Goal: Task Accomplishment & Management: Manage account settings

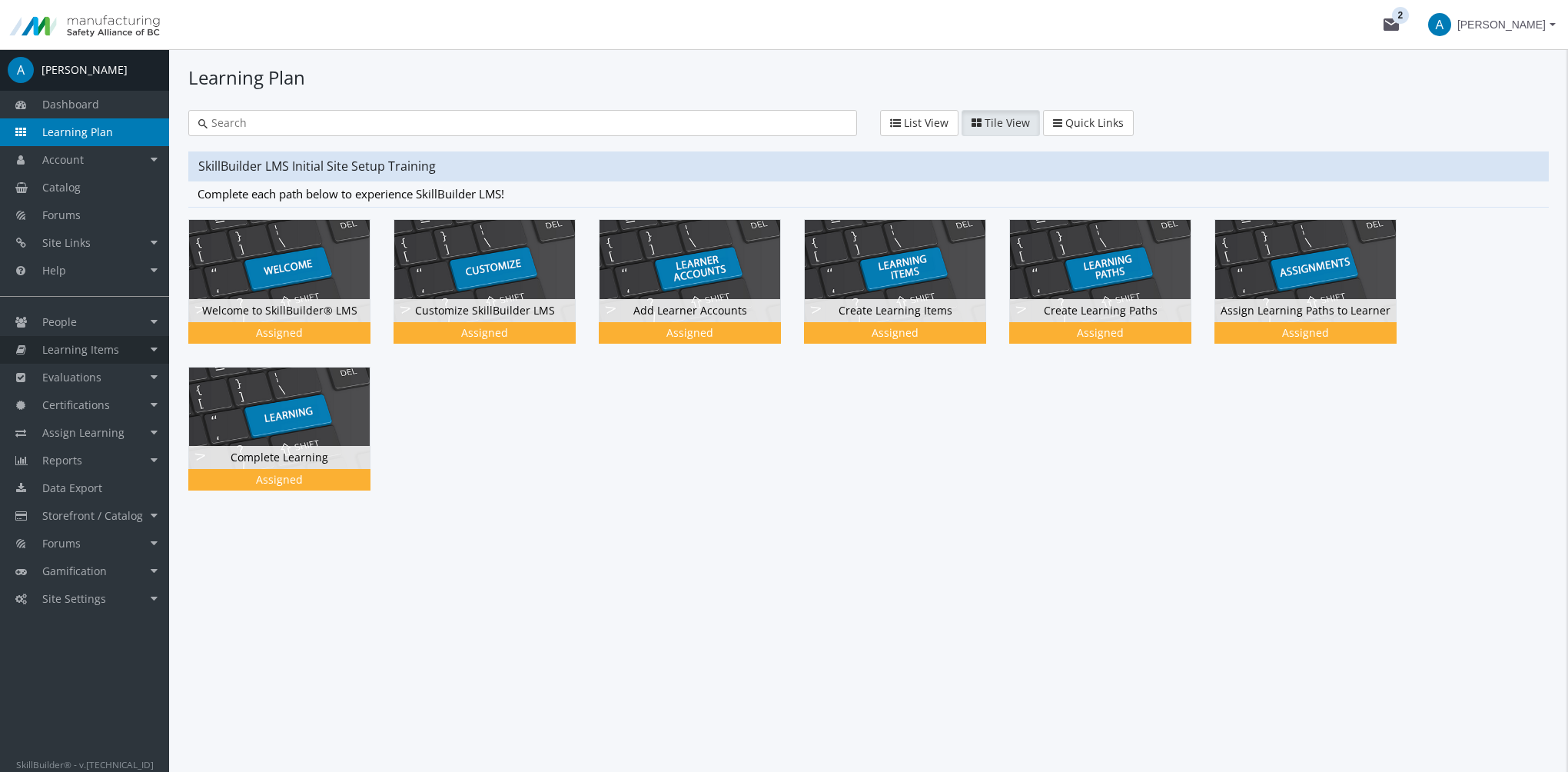
click at [118, 352] on link "Learning Items" at bounding box center [85, 350] width 169 height 27
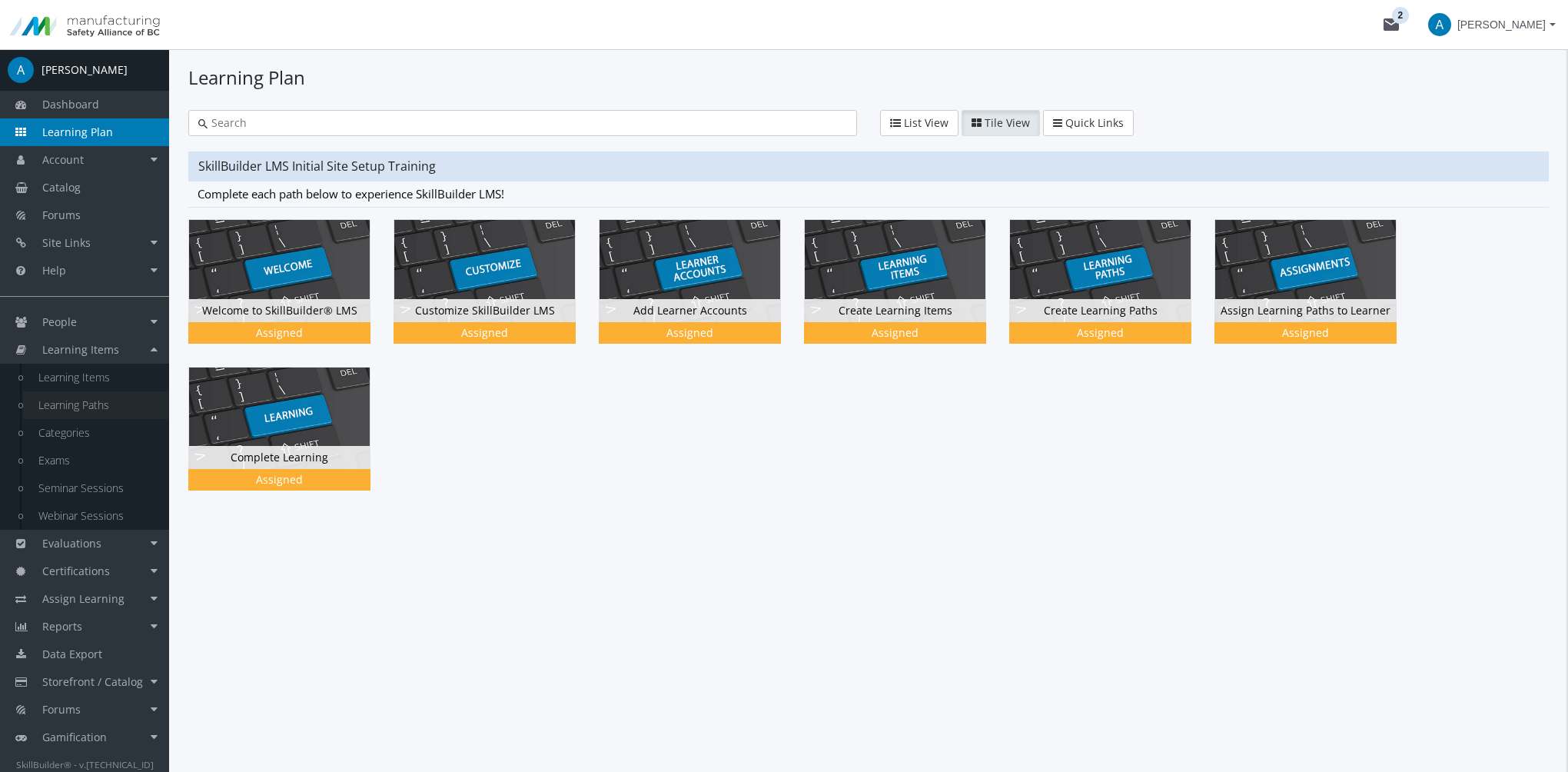
click at [114, 409] on link "Learning Paths" at bounding box center [95, 405] width 146 height 27
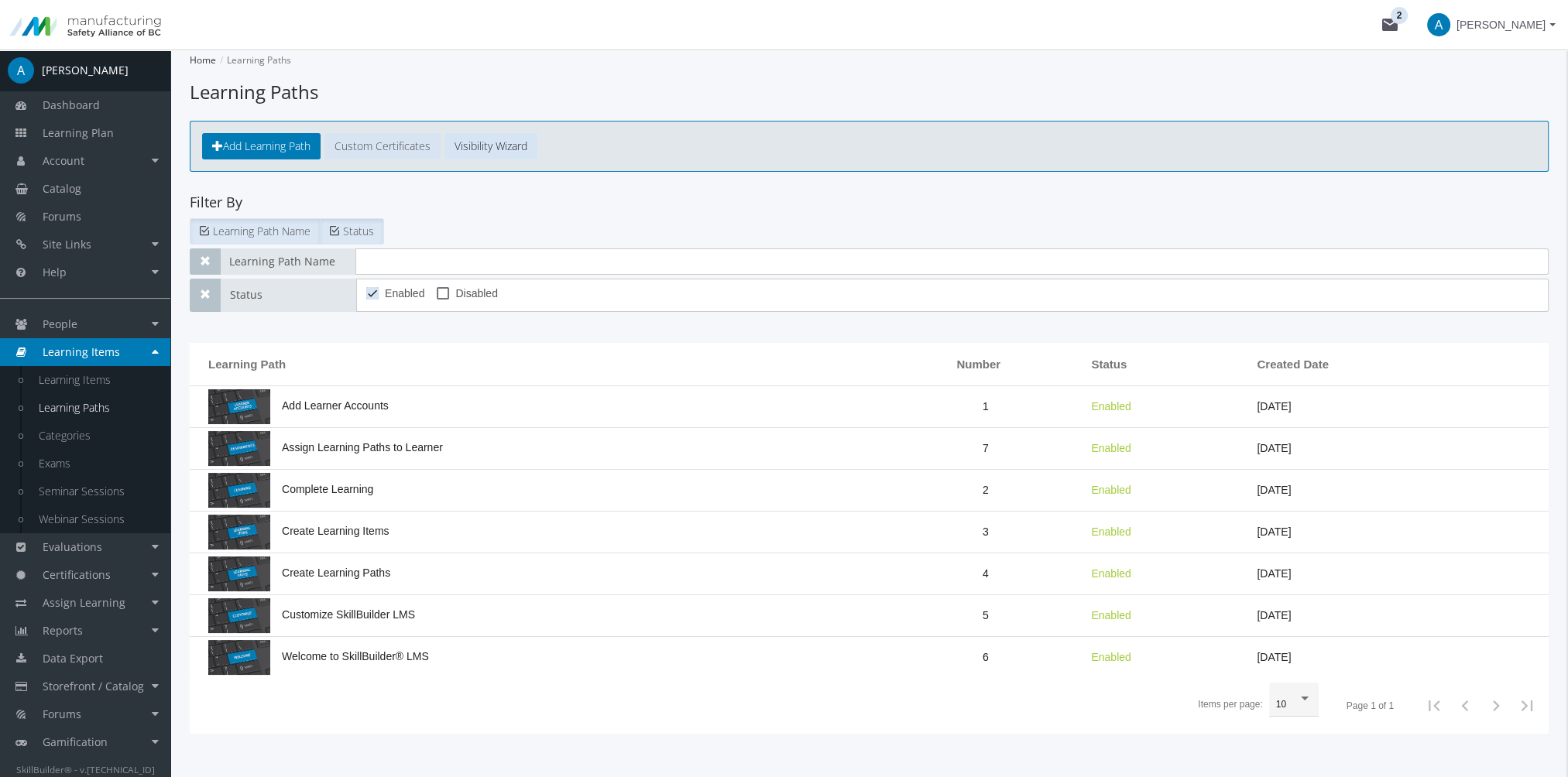
click at [385, 150] on link "Custom Certificates" at bounding box center [382, 146] width 116 height 27
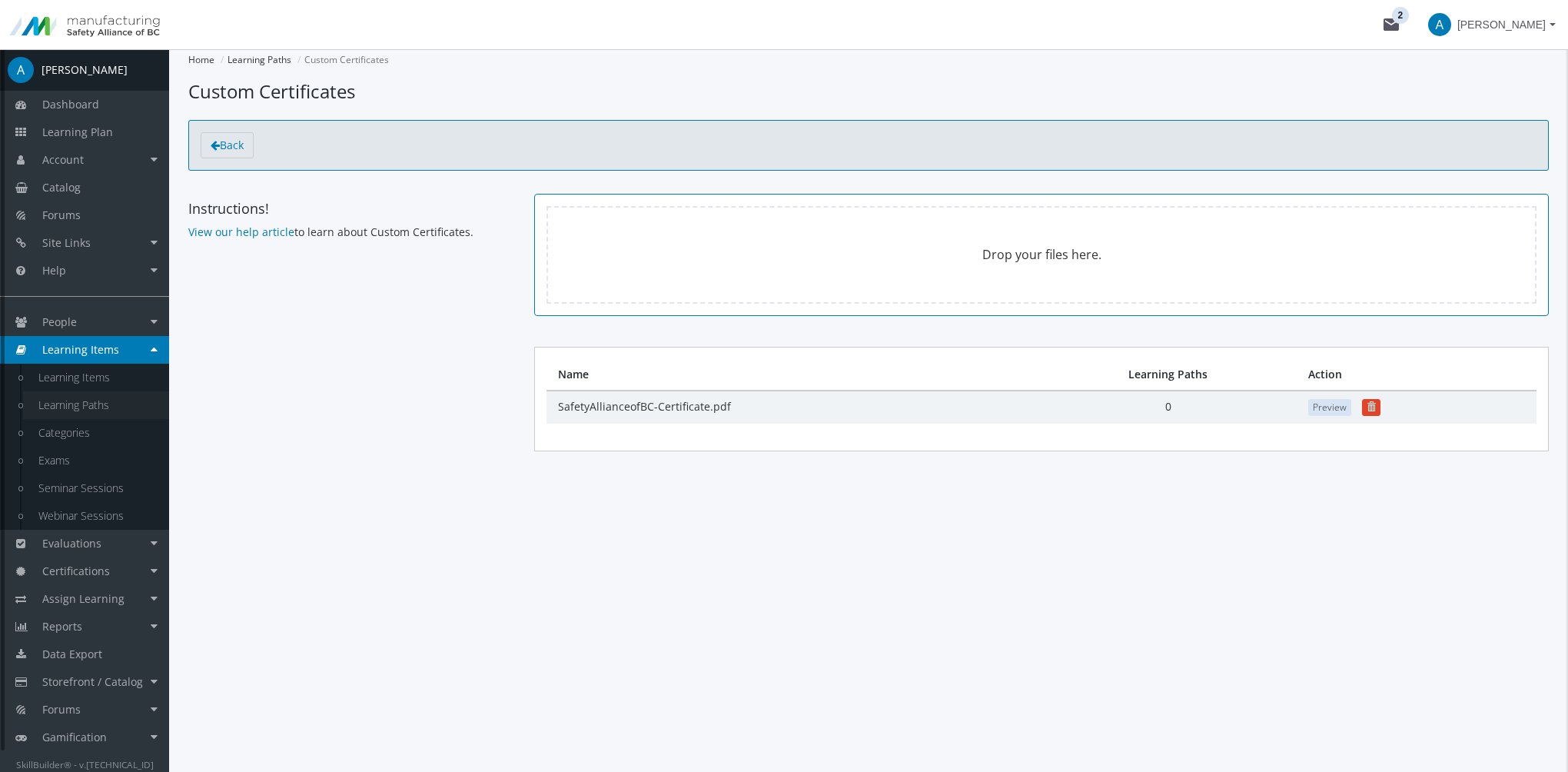
click at [122, 405] on link "Learning Paths" at bounding box center [95, 405] width 146 height 27
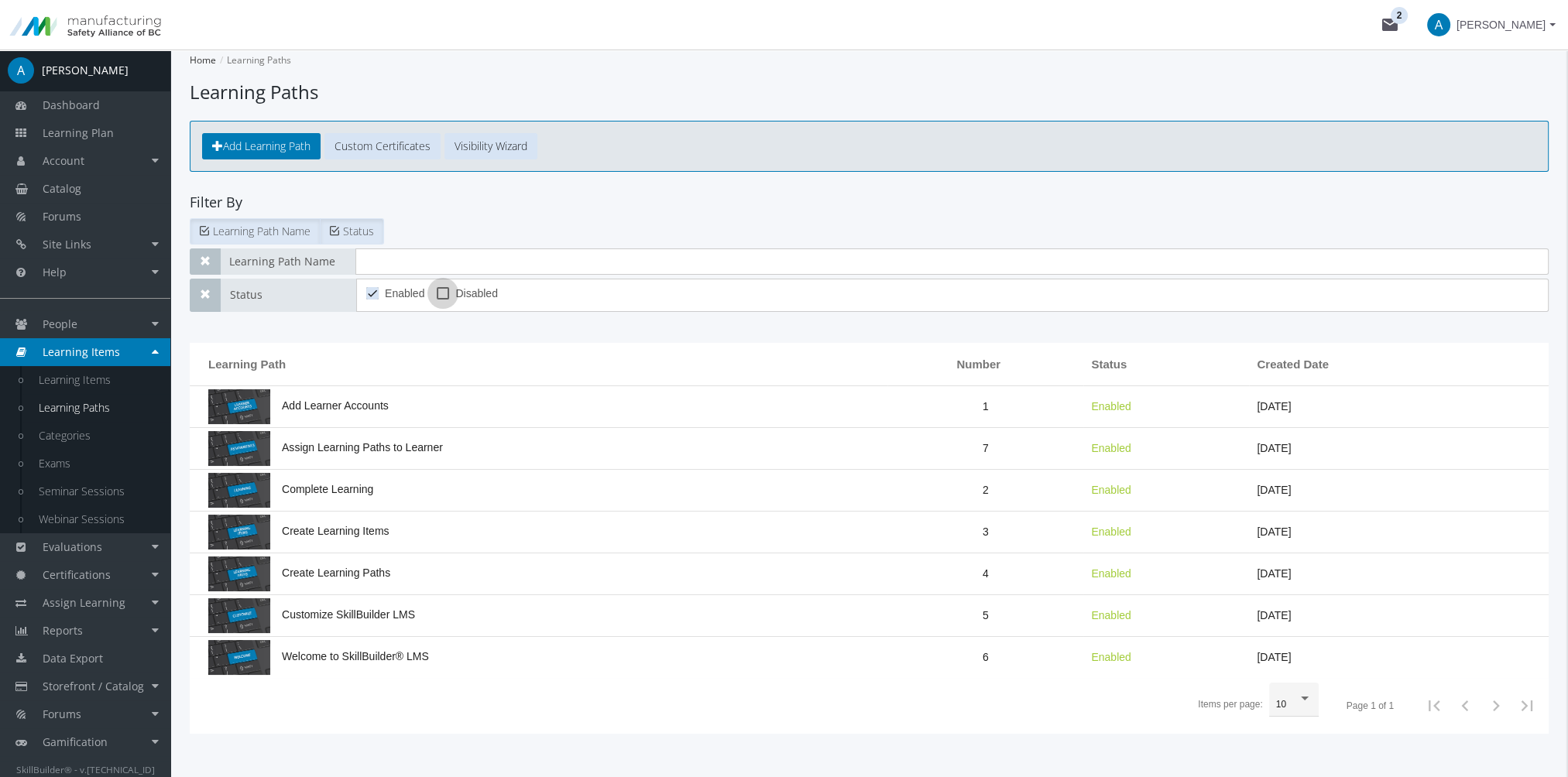
click at [442, 287] on span at bounding box center [443, 294] width 13 height 13
click at [438, 298] on input "Disabled" at bounding box center [437, 298] width 1 height 1
checkbox input "true"
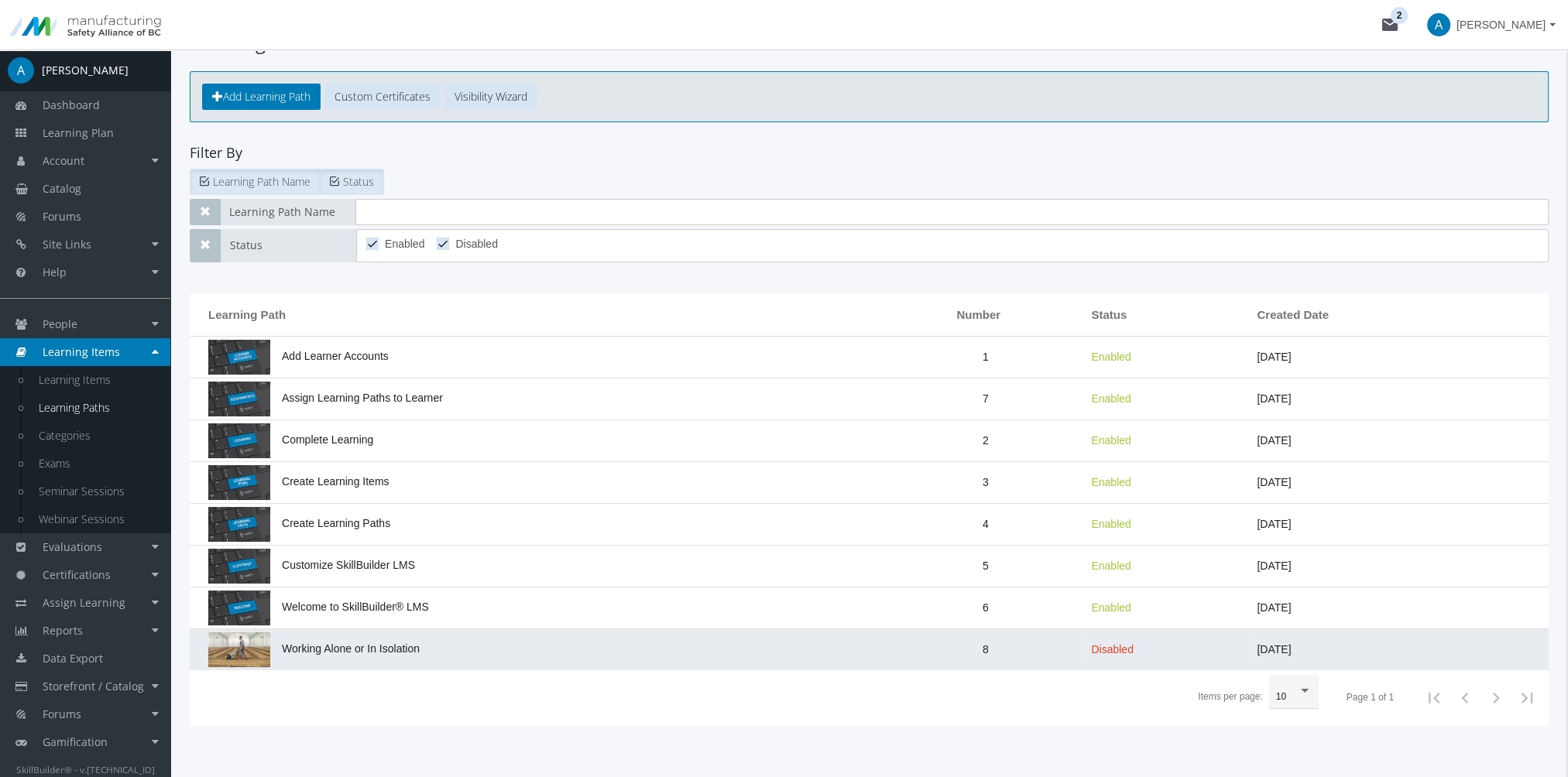
scroll to position [73, 0]
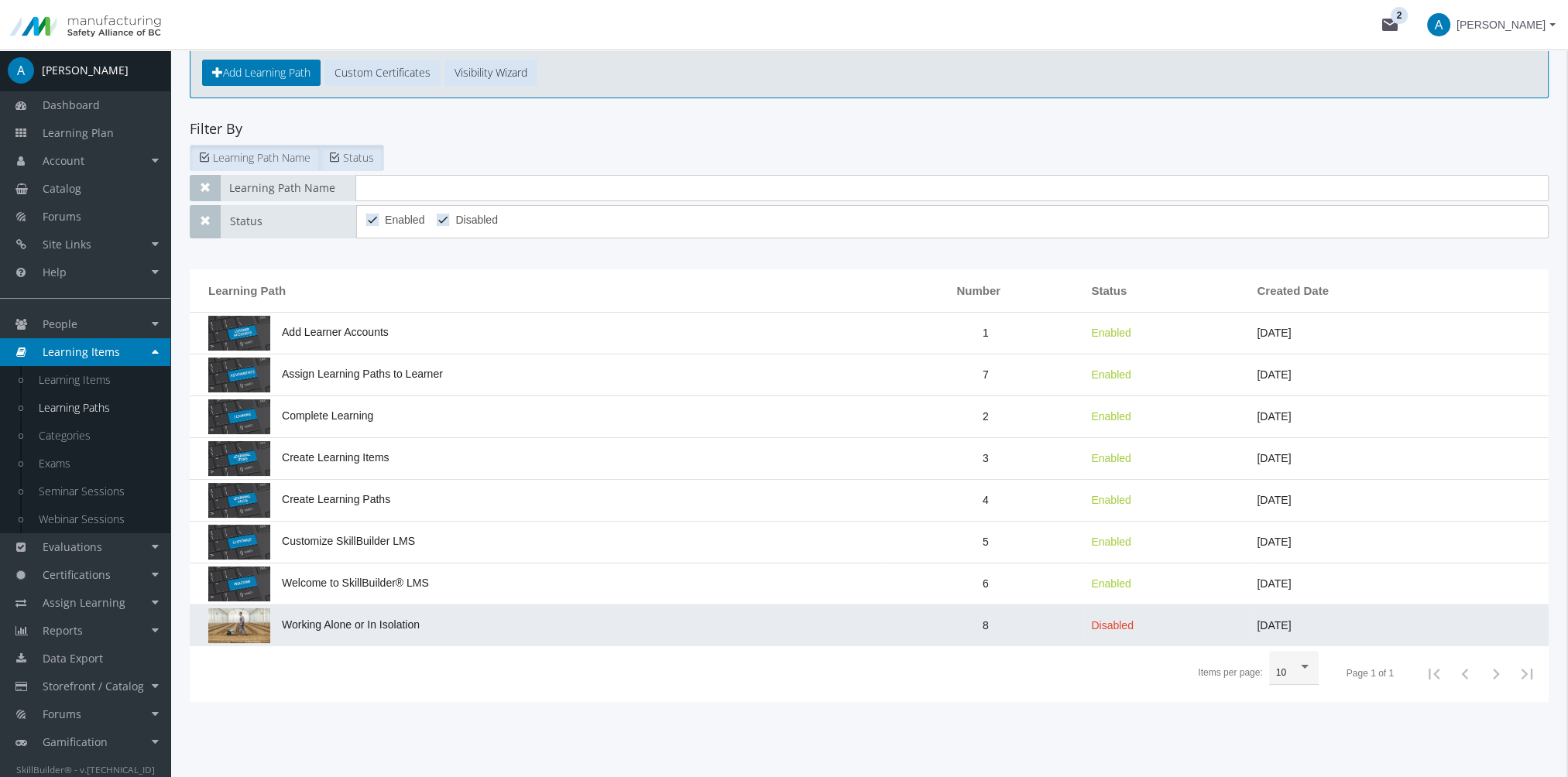
click at [395, 625] on span "Working Alone or In Isolation" at bounding box center [314, 625] width 211 height 13
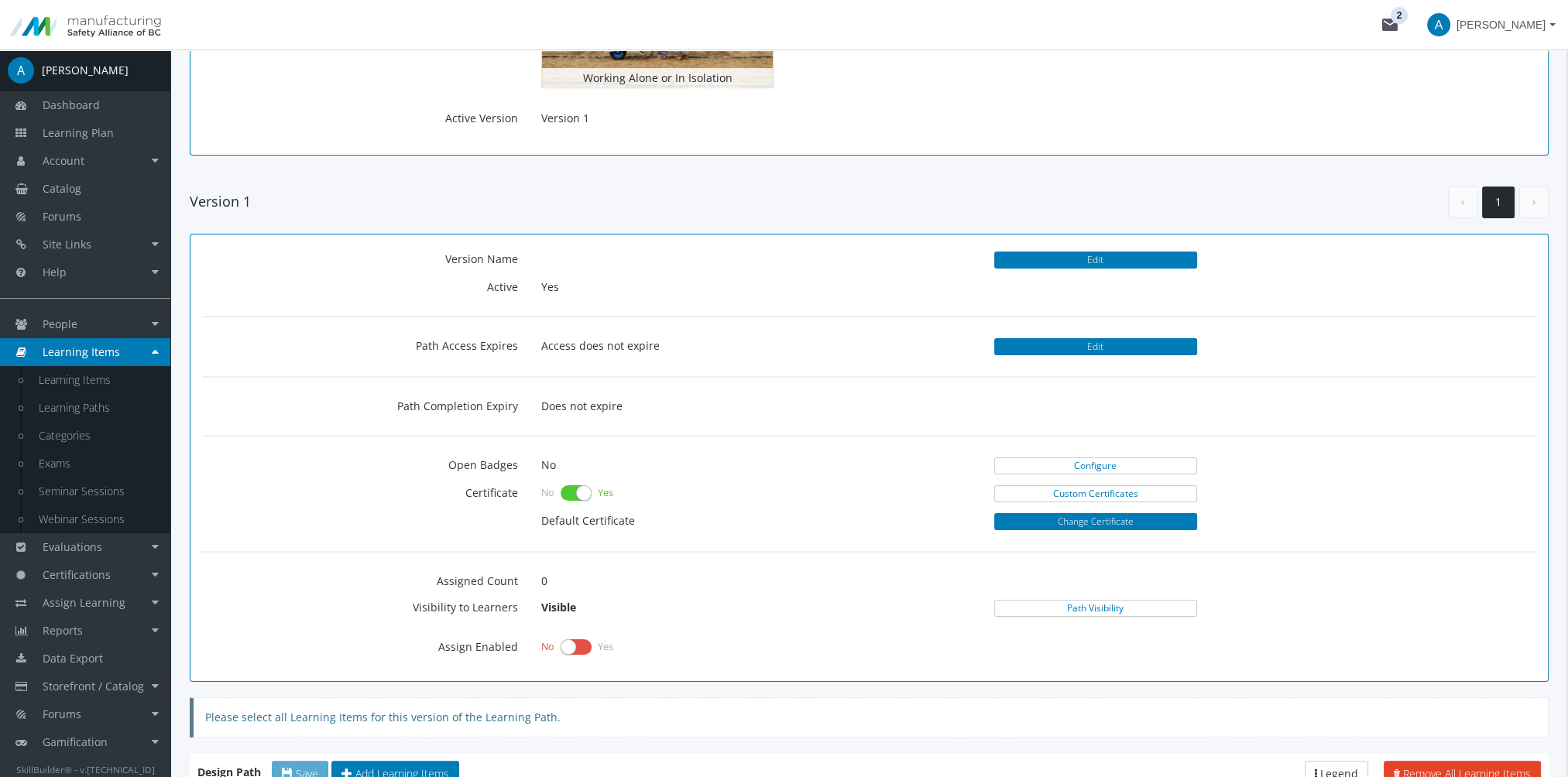
scroll to position [464, 0]
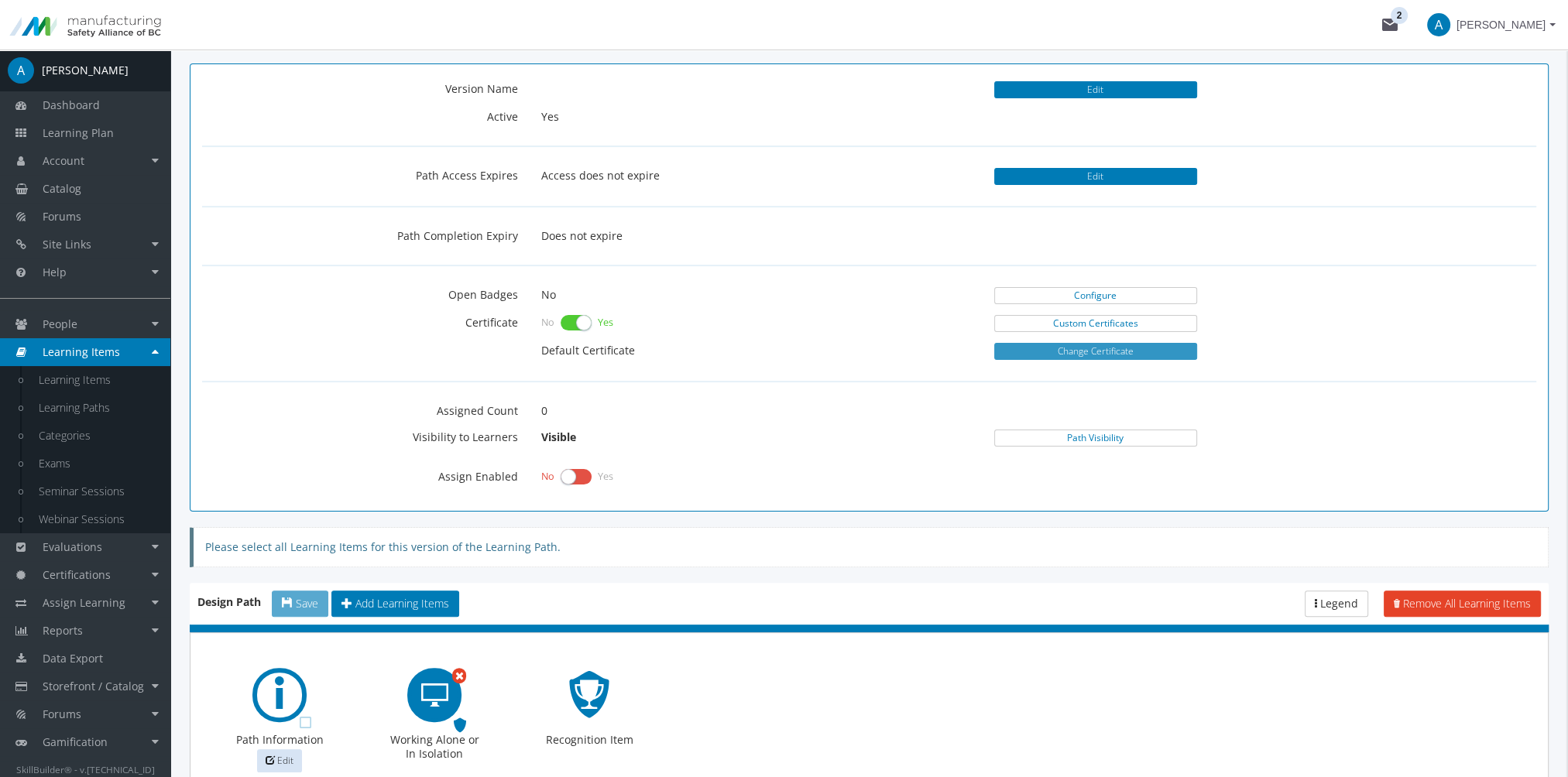
click at [1048, 344] on button "Change Certificate" at bounding box center [1096, 351] width 203 height 17
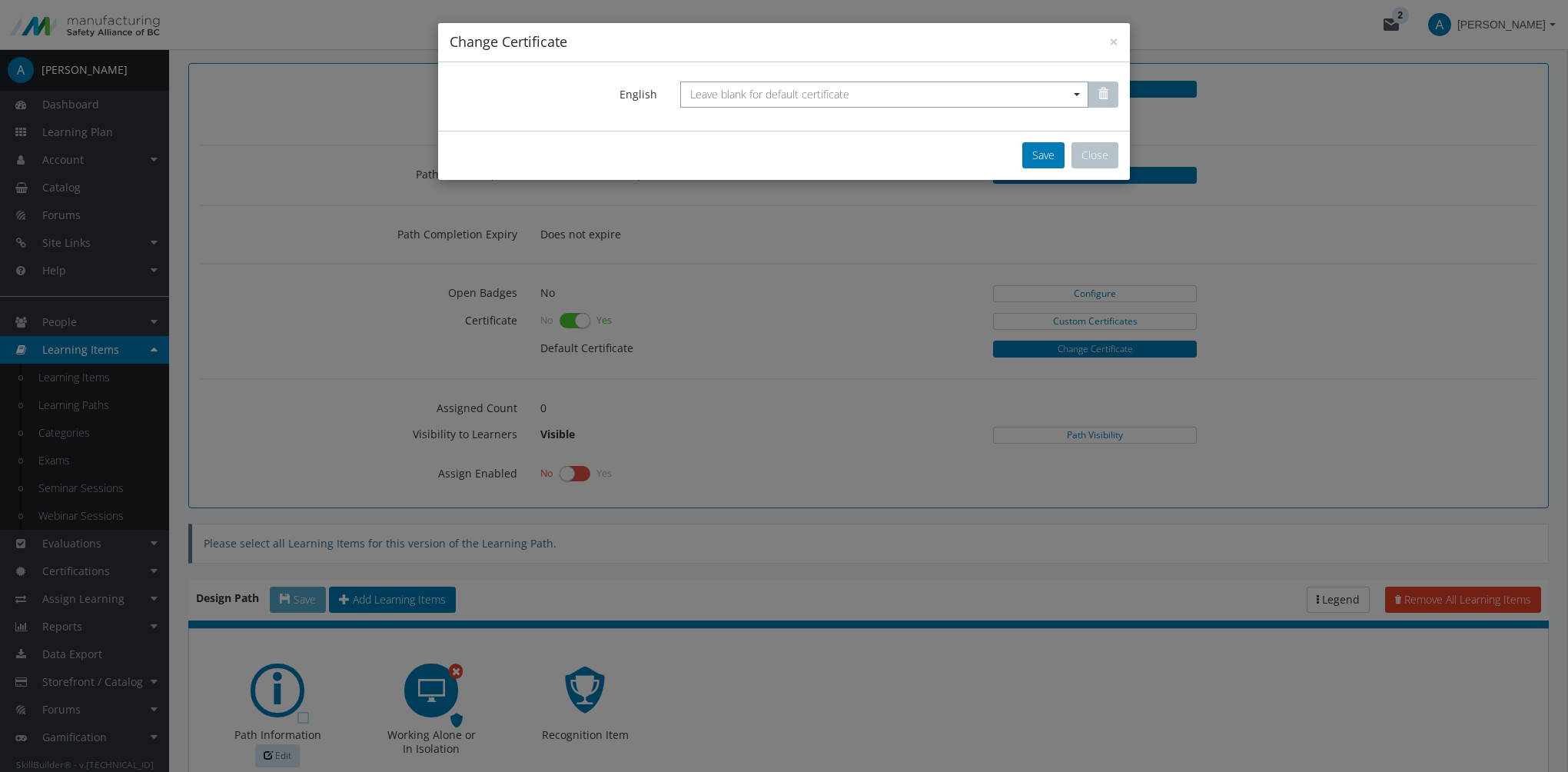
click at [792, 99] on span "Leave blank for default certificate" at bounding box center [769, 95] width 159 height 15
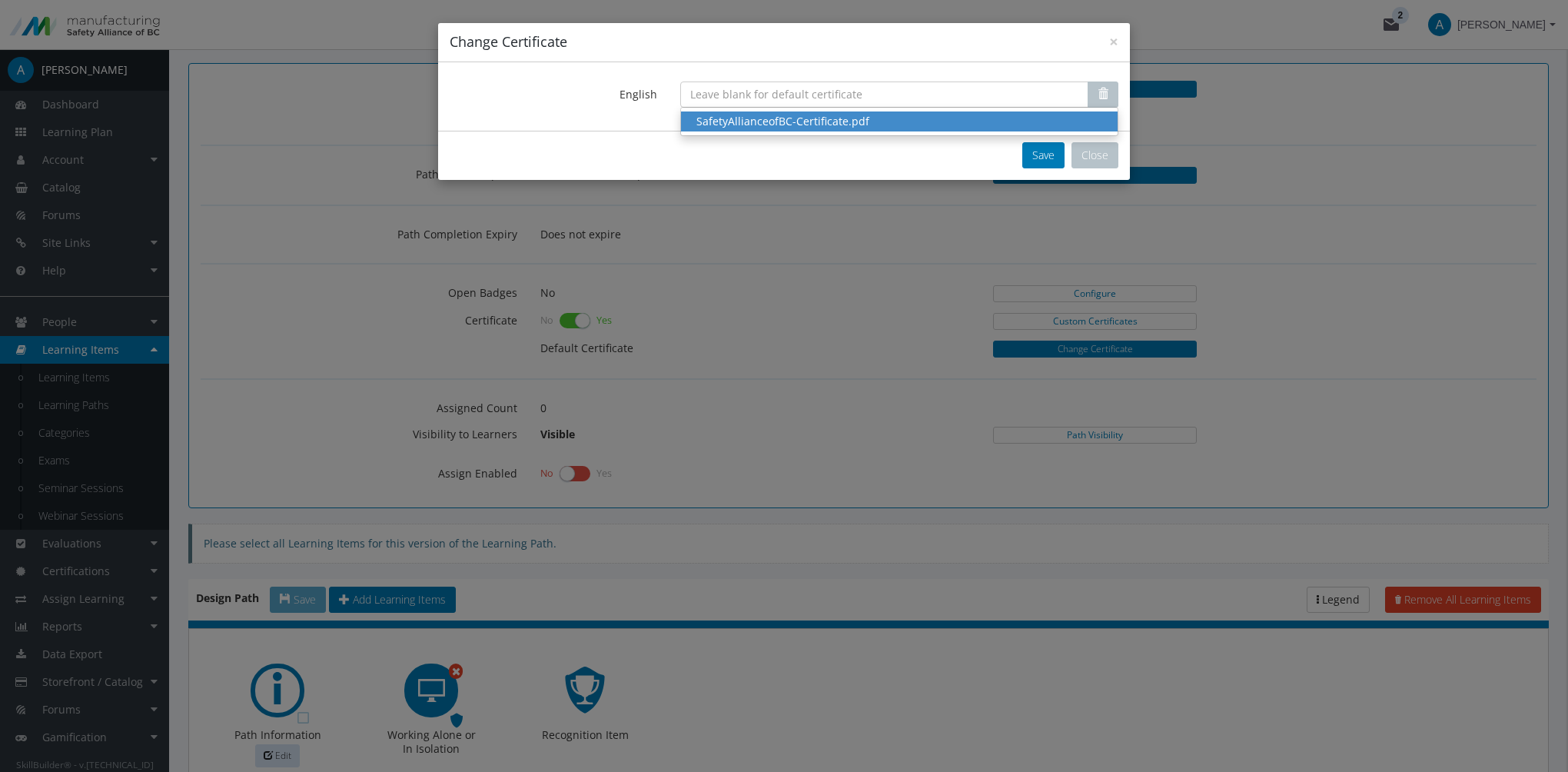
click at [792, 120] on div "SafetyAllianceofBC-Certificate.pdf" at bounding box center [899, 121] width 406 height 15
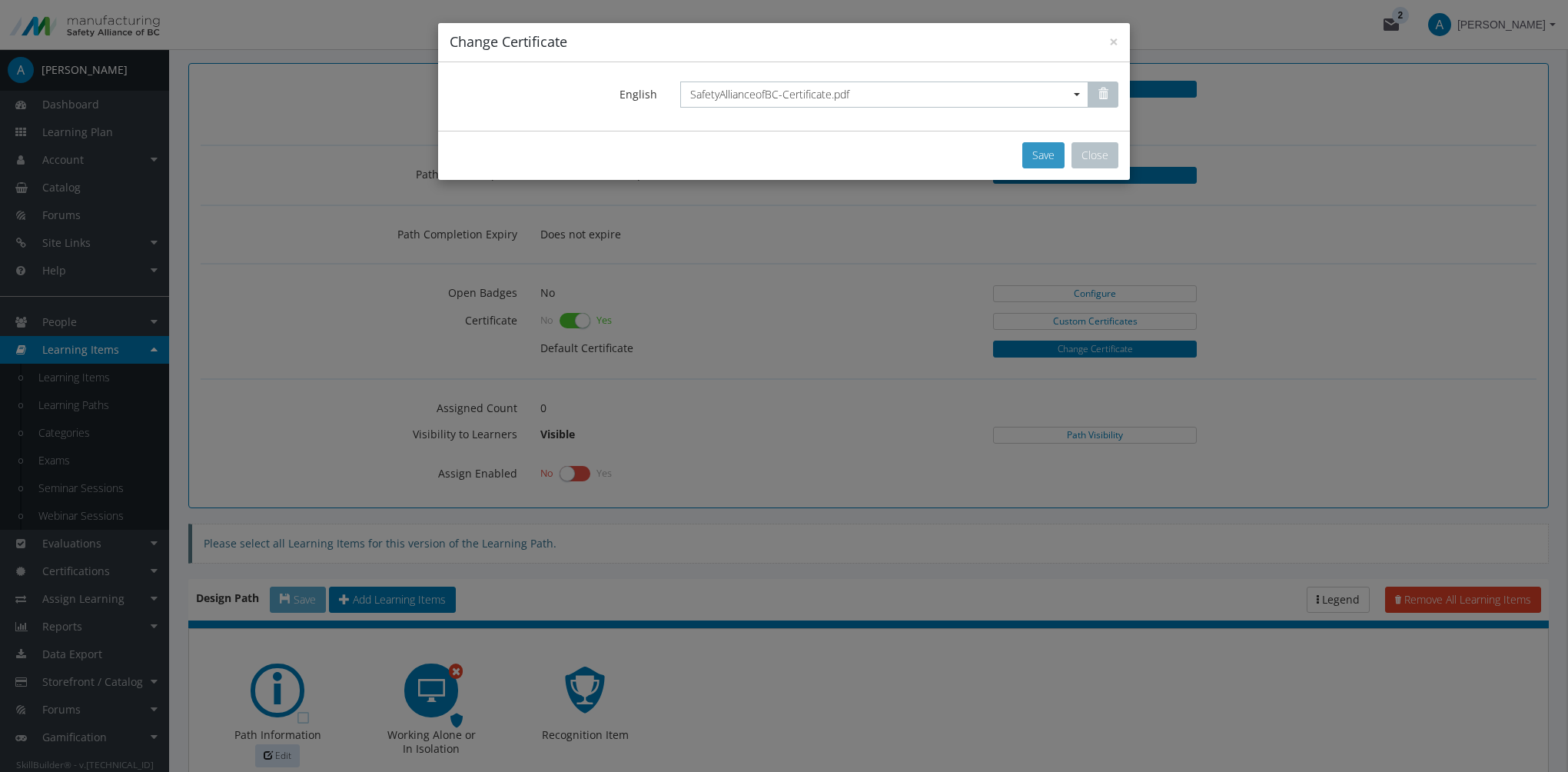
click at [1053, 156] on button "Save" at bounding box center [1044, 155] width 43 height 26
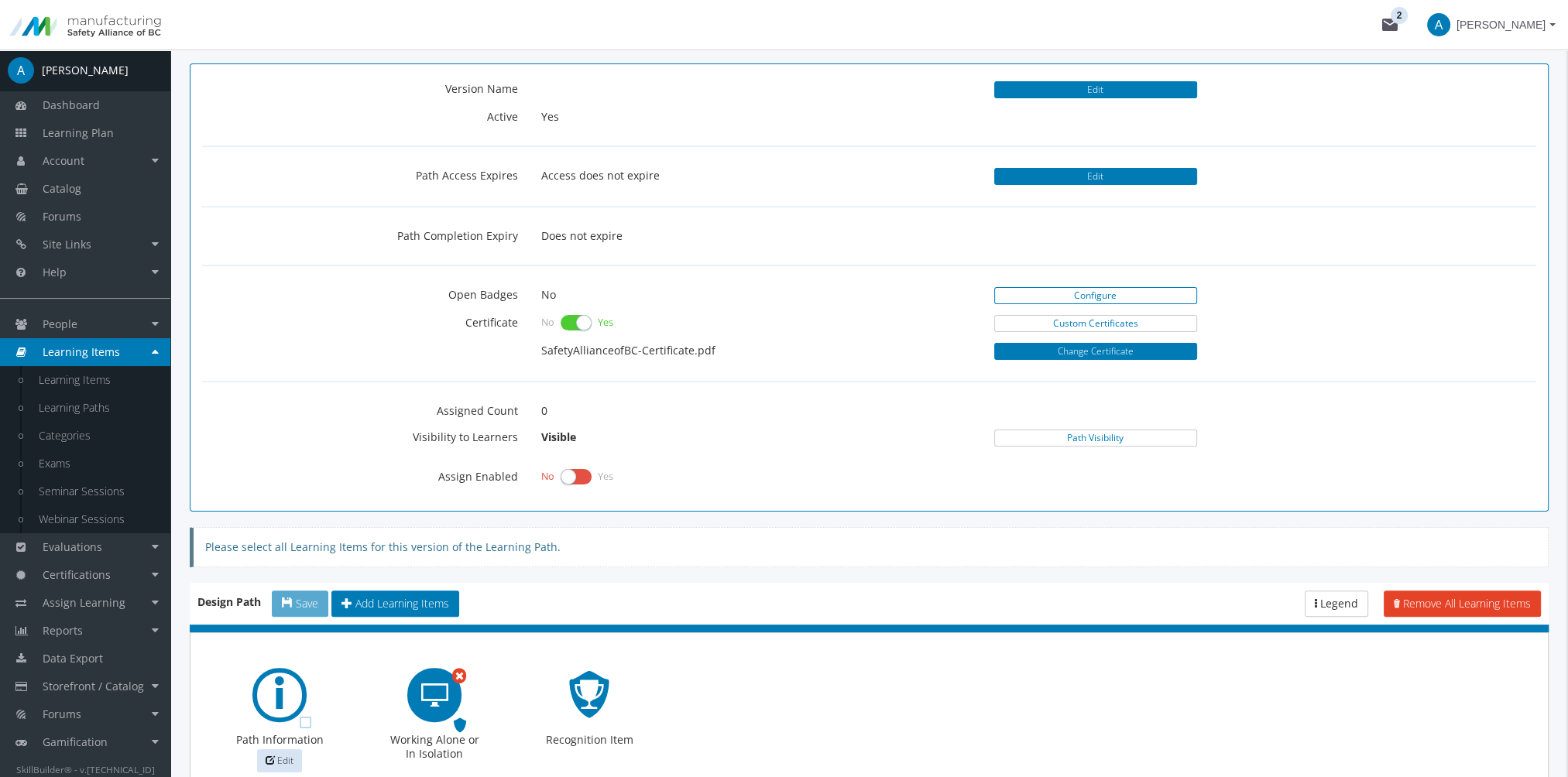
click at [1038, 294] on link "Configure" at bounding box center [1096, 296] width 203 height 17
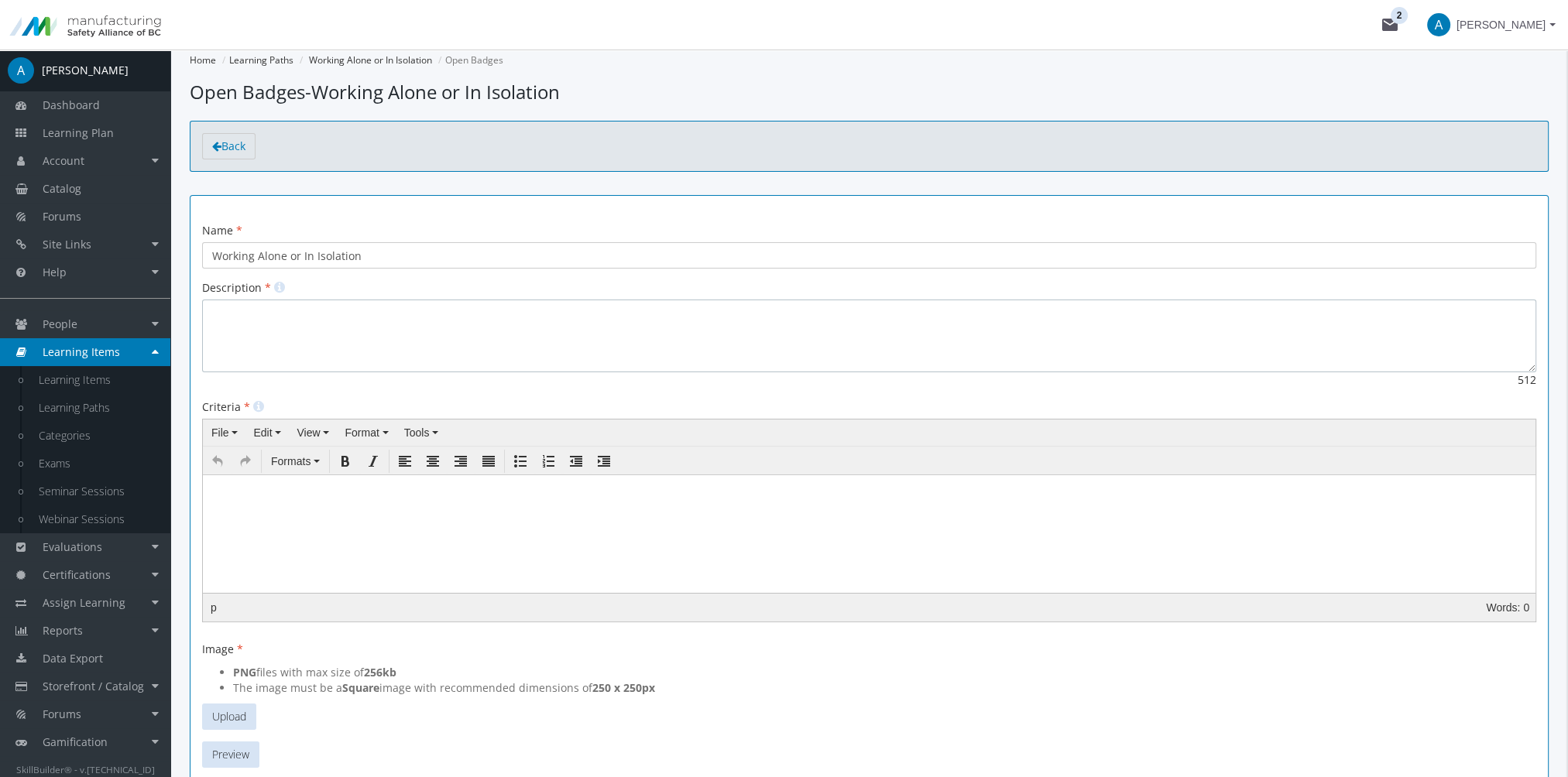
click at [285, 324] on textarea at bounding box center [869, 335] width 1334 height 72
paste textarea "The Working Alone or in Isolation course offers training on the risks associate…"
type textarea "The Working Alone or in Isolation course offers training on the risks associate…"
click at [277, 513] on body at bounding box center [869, 513] width 1320 height 65
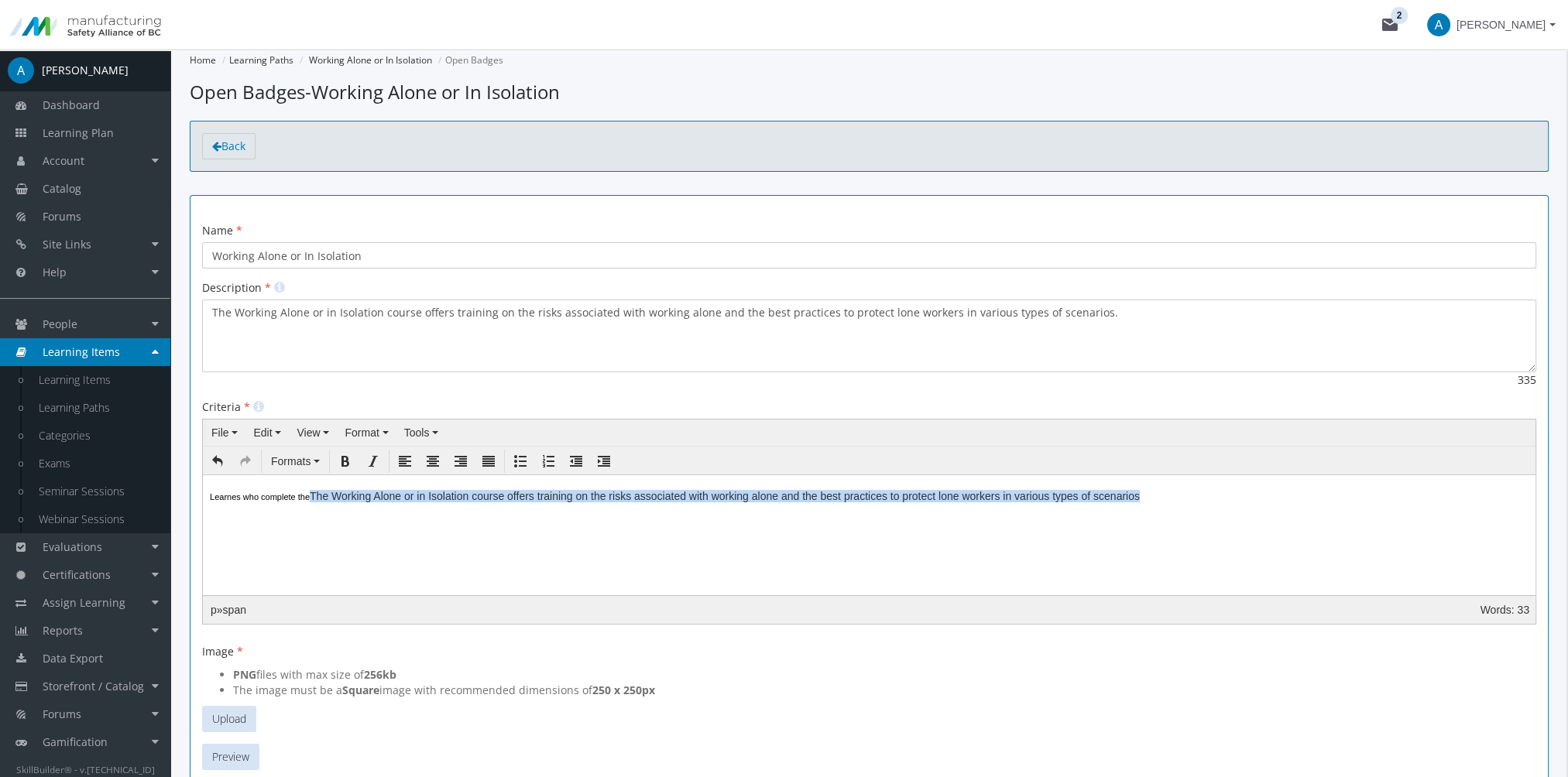
drag, startPoint x: 1125, startPoint y: 500, endPoint x: 342, endPoint y: 512, distance: 783.1
click at [329, 511] on body "Learnes who complete the The Working Alone or in Isolation course offers traini…" at bounding box center [869, 515] width 1320 height 68
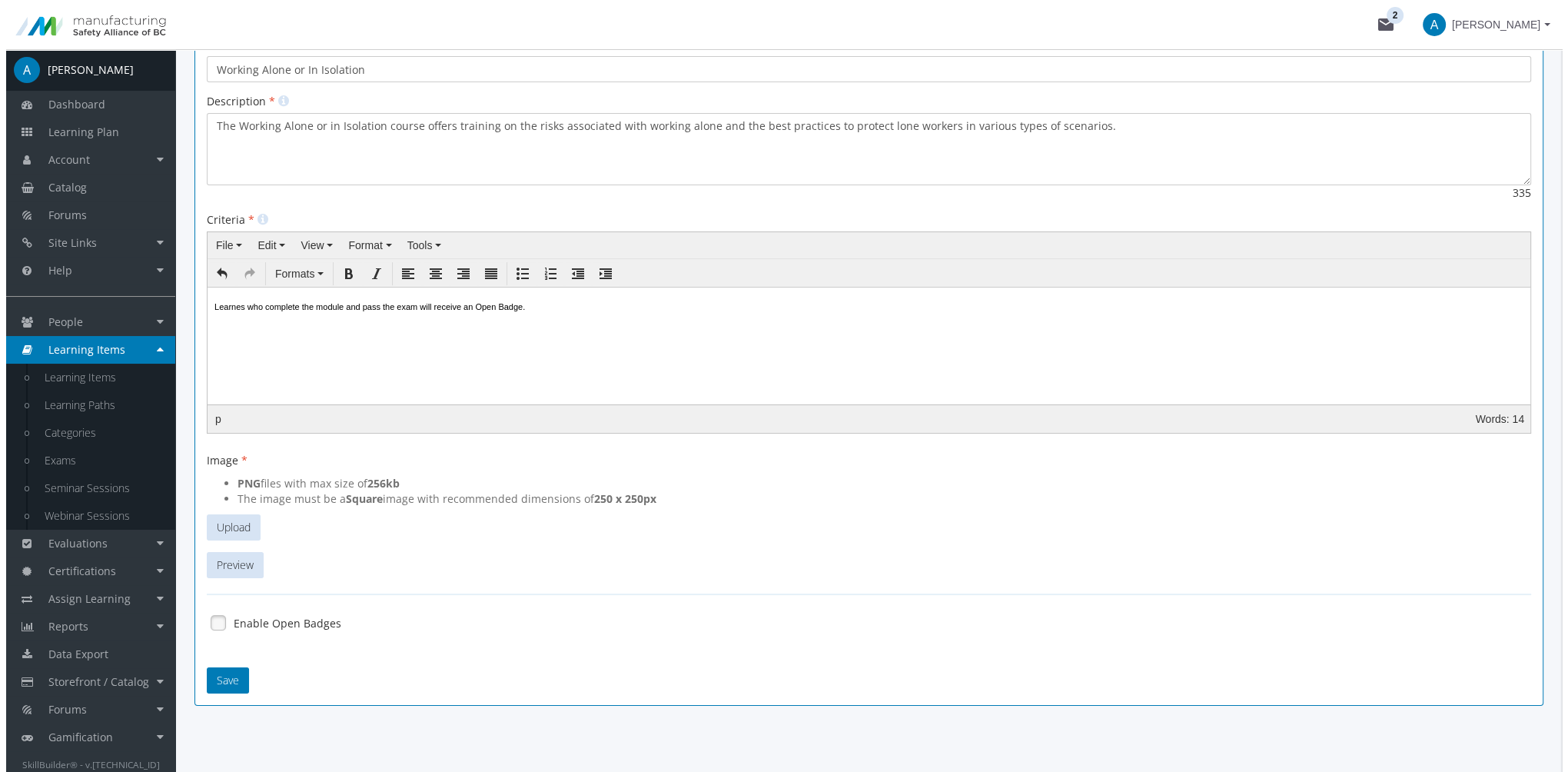
scroll to position [192, 0]
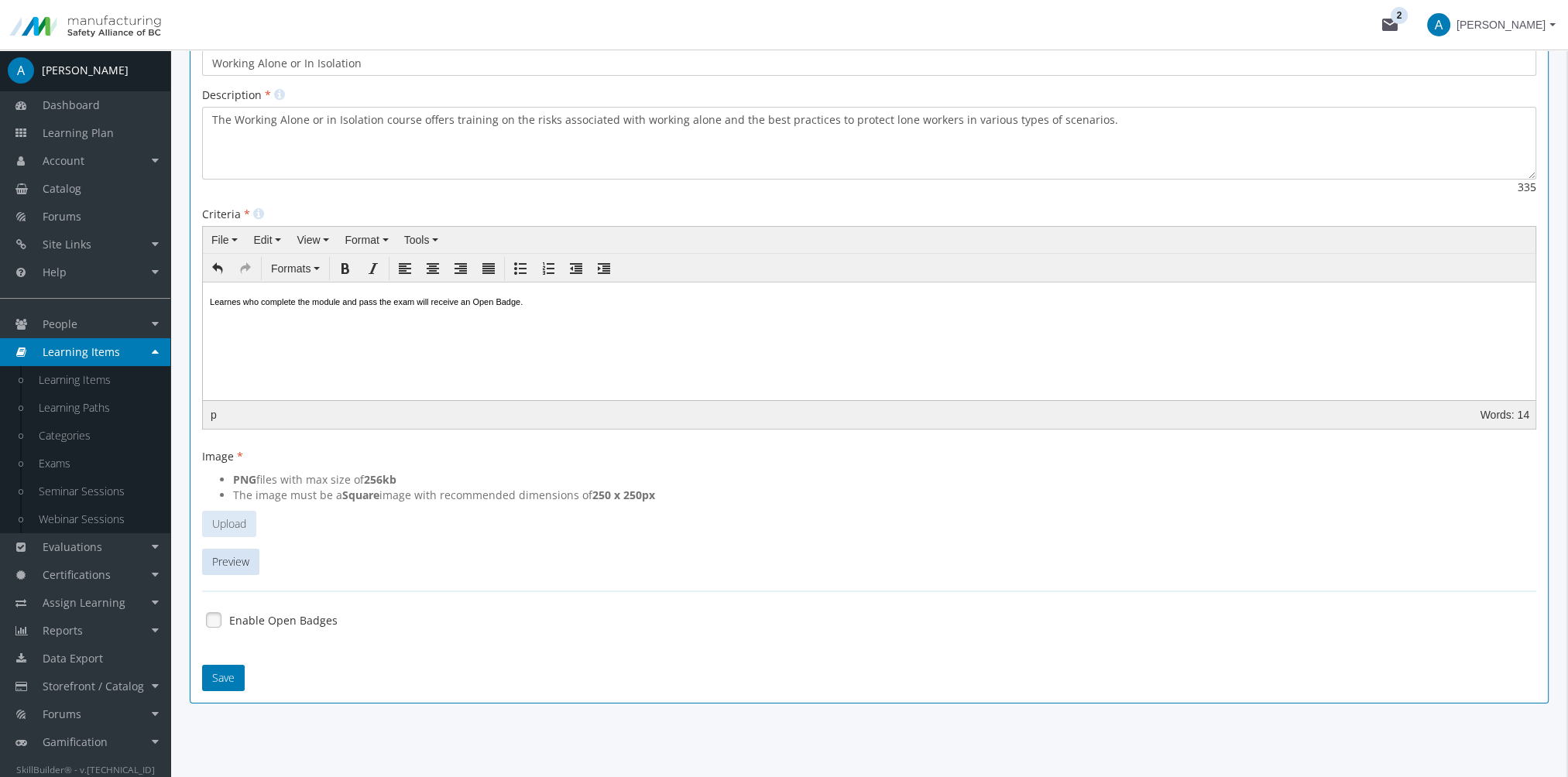
click at [238, 516] on button "Upload" at bounding box center [229, 523] width 54 height 27
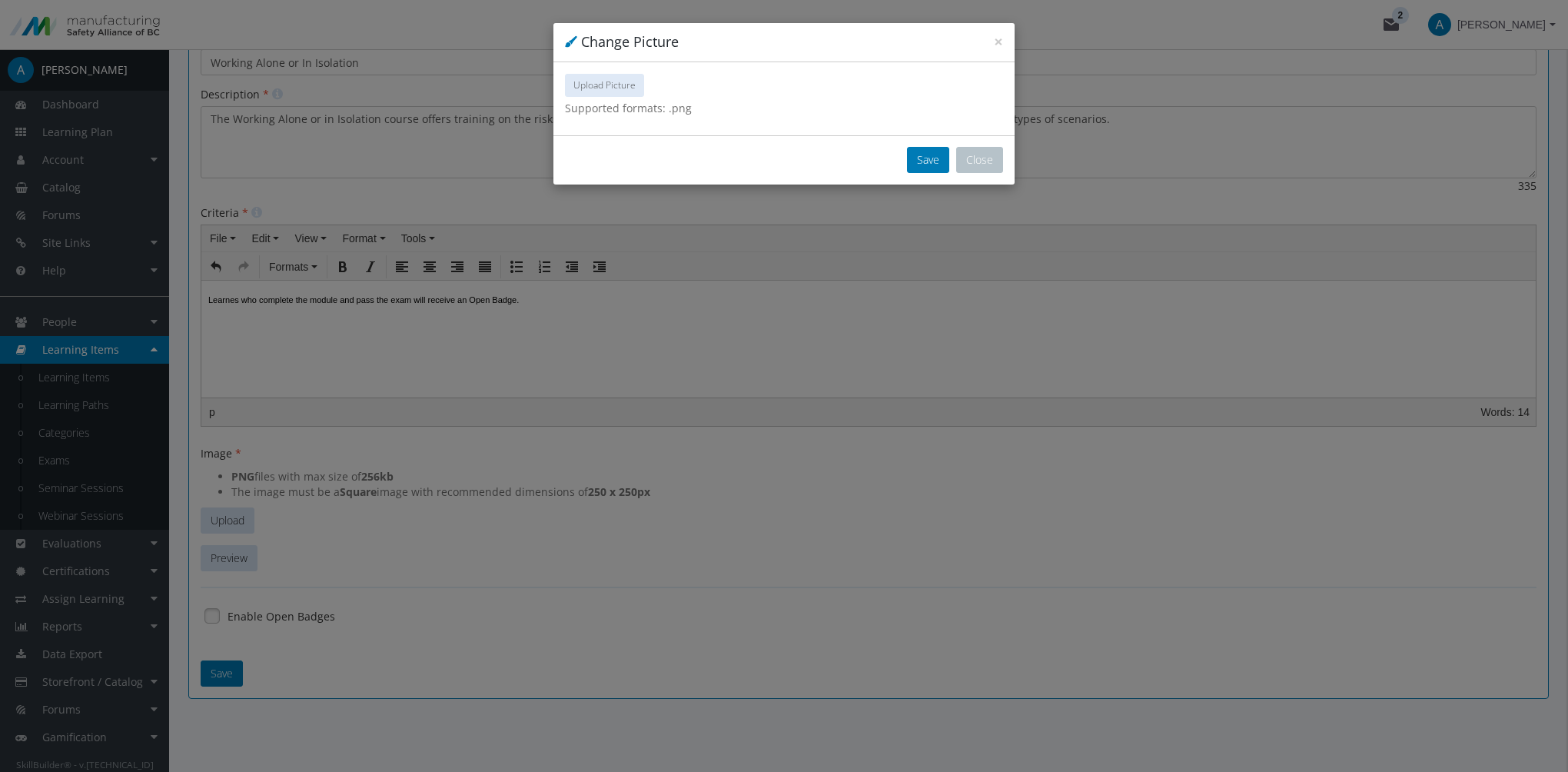
click at [604, 81] on span "Upload Picture" at bounding box center [604, 85] width 63 height 13
type input "C:\fakepath\SafetyAllianceofBC-Badge1.png"
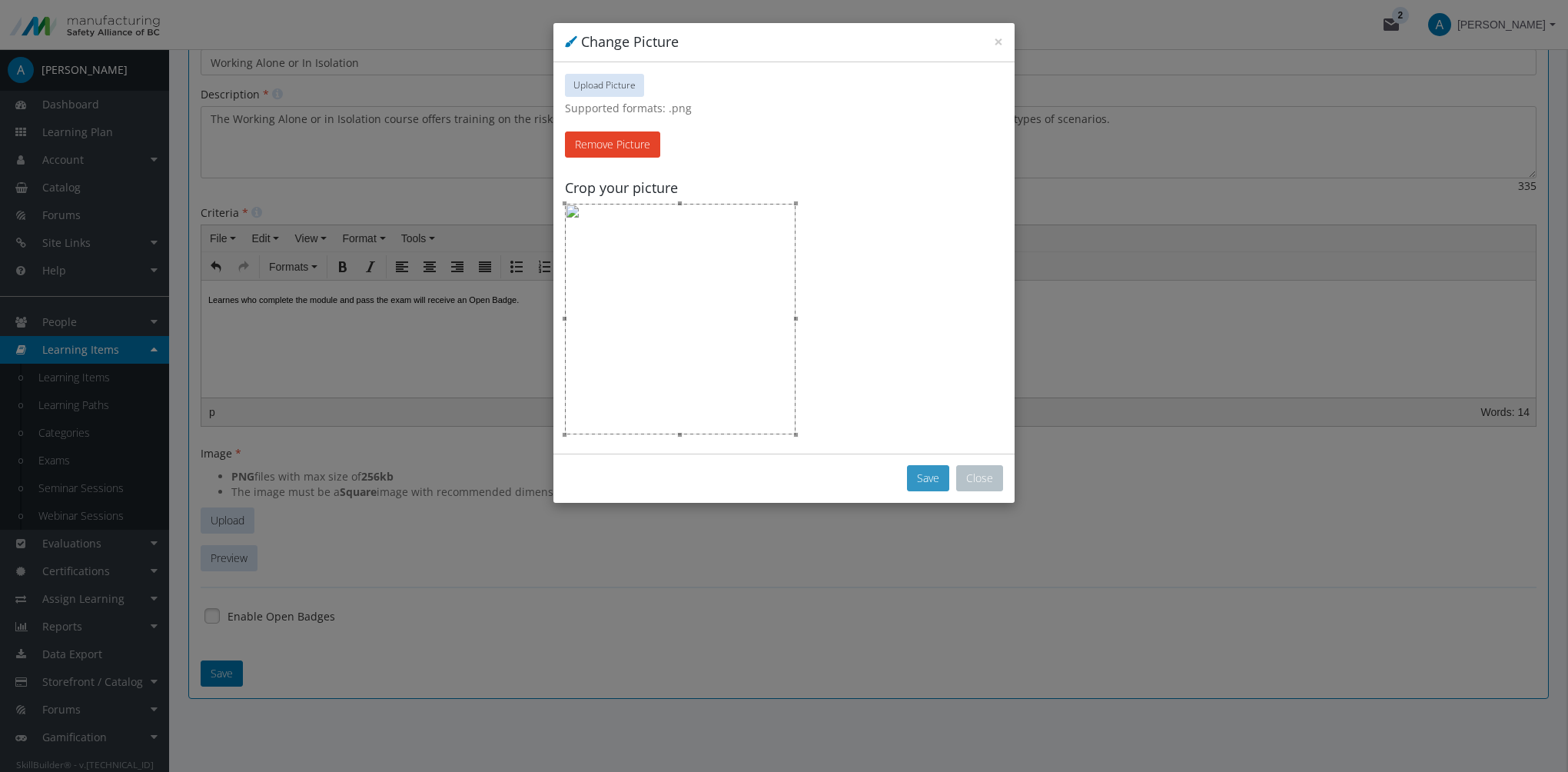
click at [921, 475] on button "Save" at bounding box center [928, 478] width 43 height 26
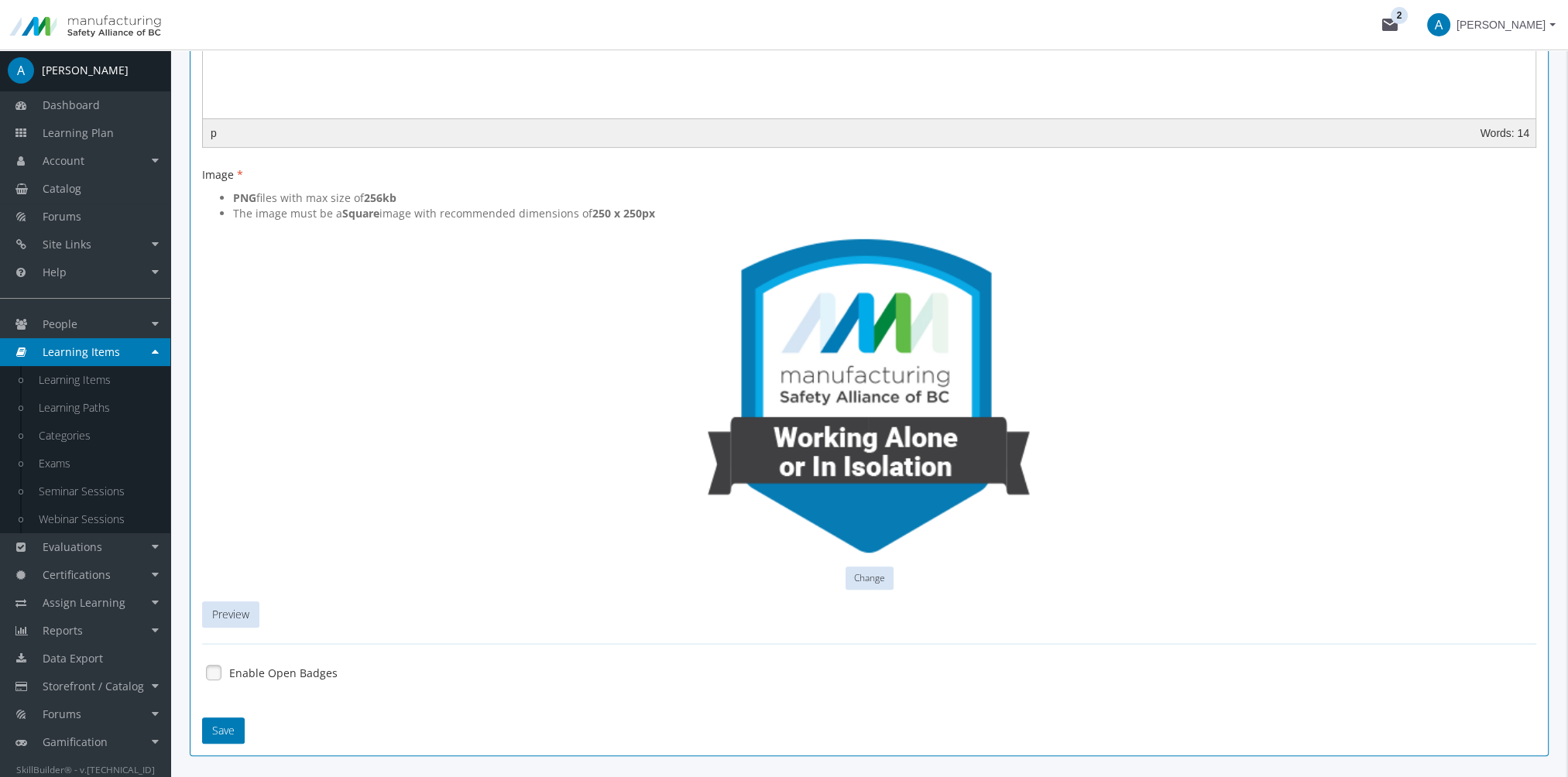
scroll to position [527, 0]
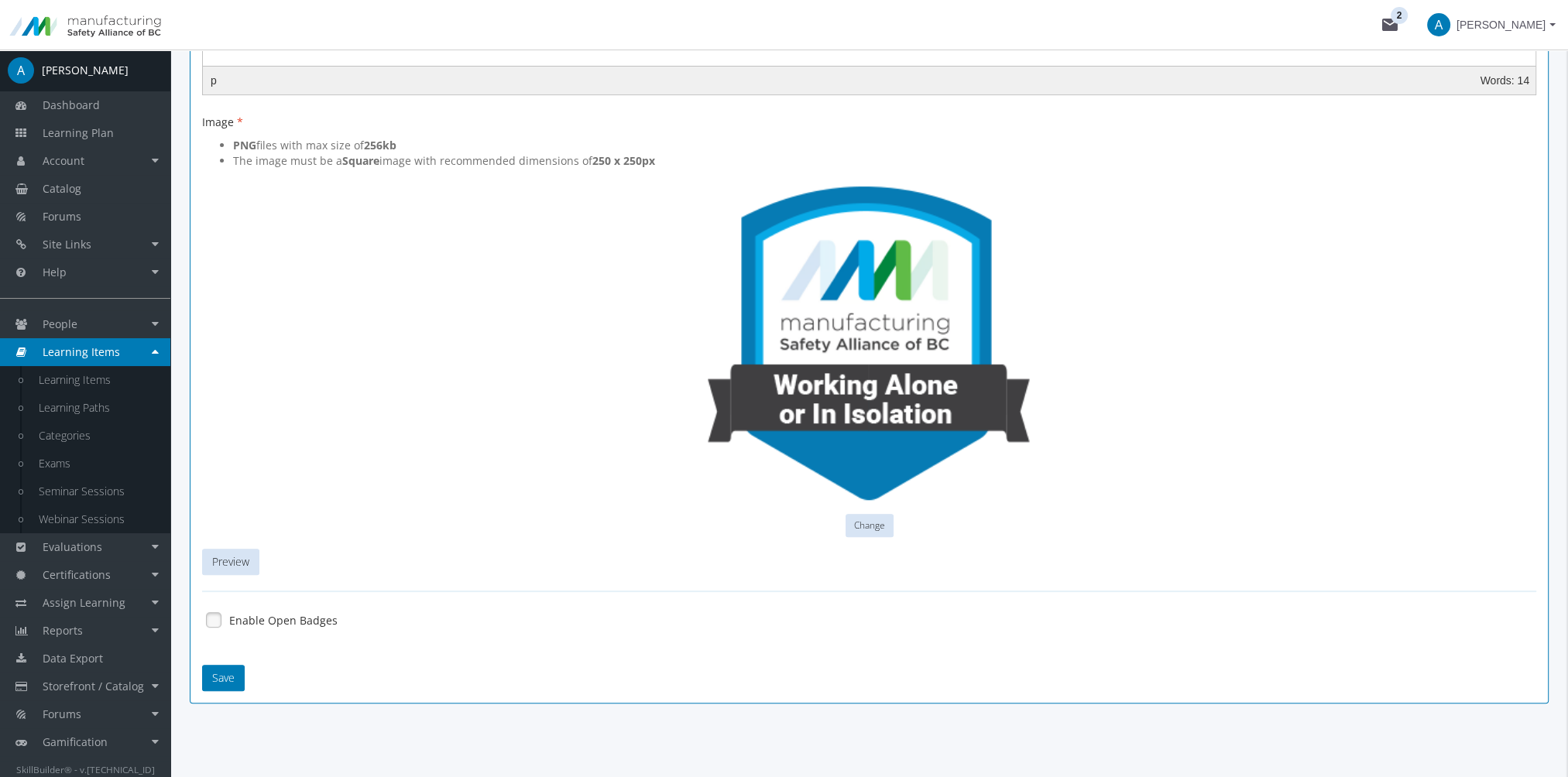
click at [211, 620] on link at bounding box center [213, 620] width 23 height 23
click at [229, 674] on button "Save" at bounding box center [223, 677] width 43 height 27
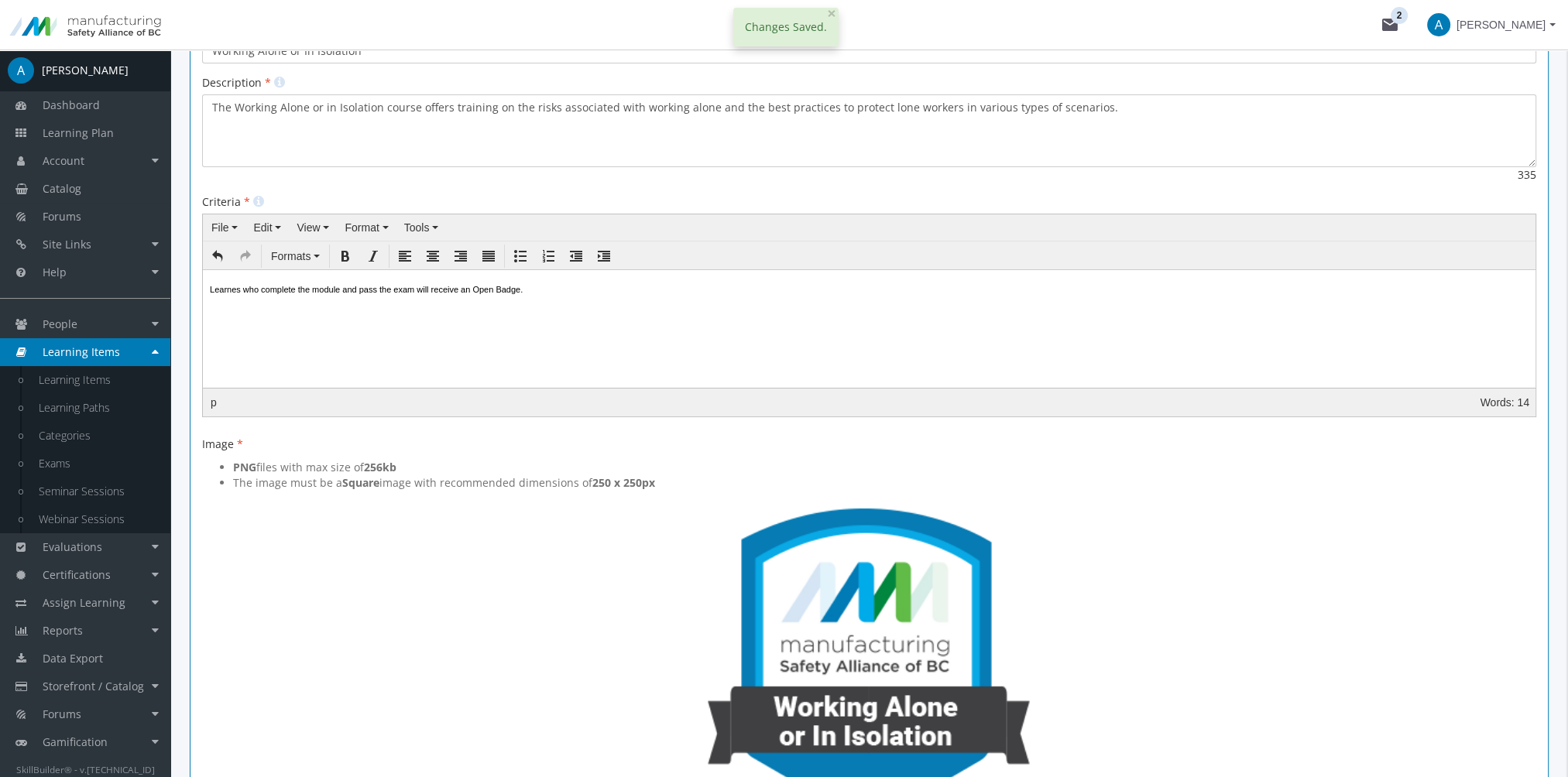
scroll to position [0, 0]
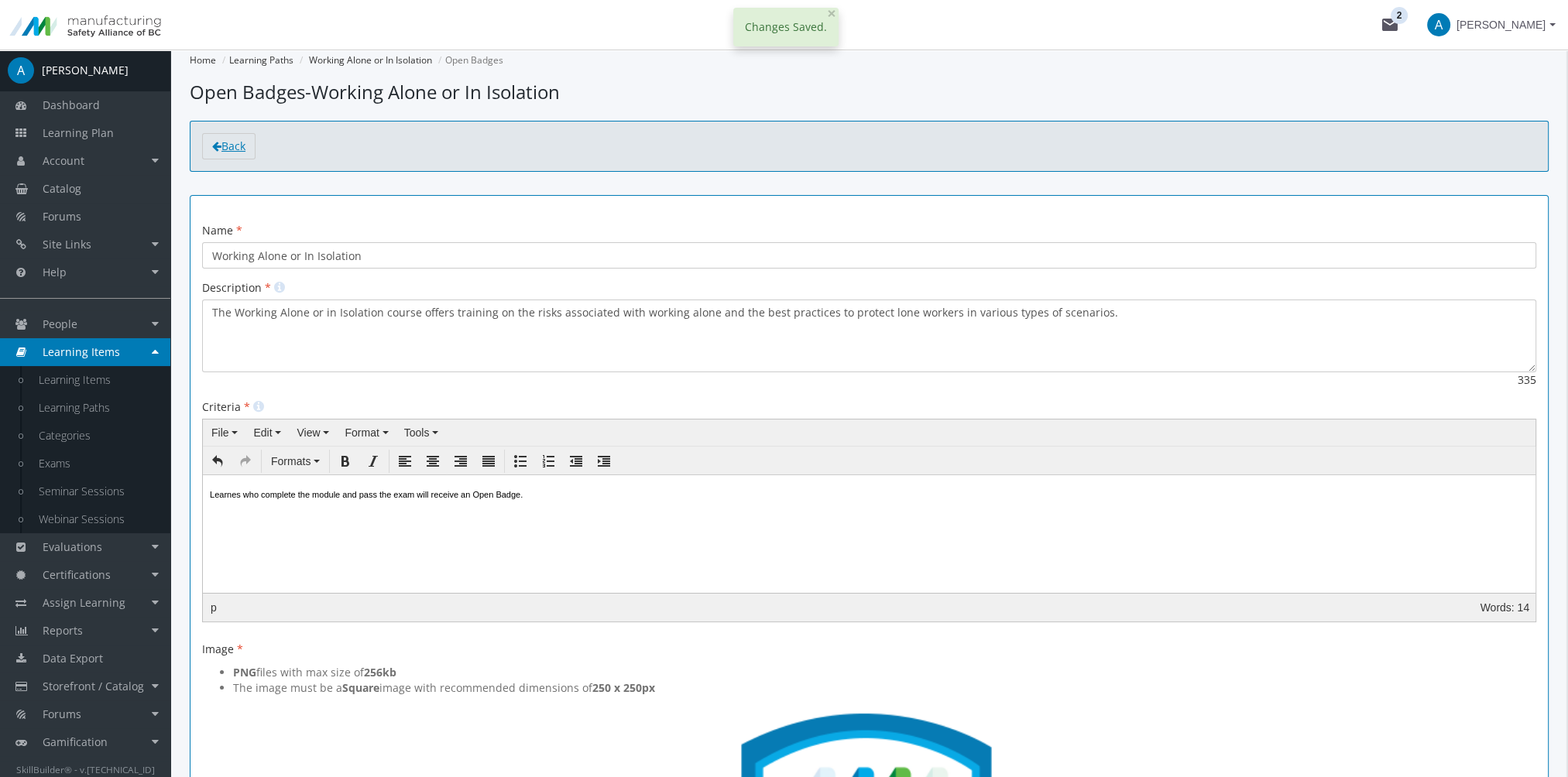
click at [235, 147] on span "Back" at bounding box center [233, 146] width 24 height 15
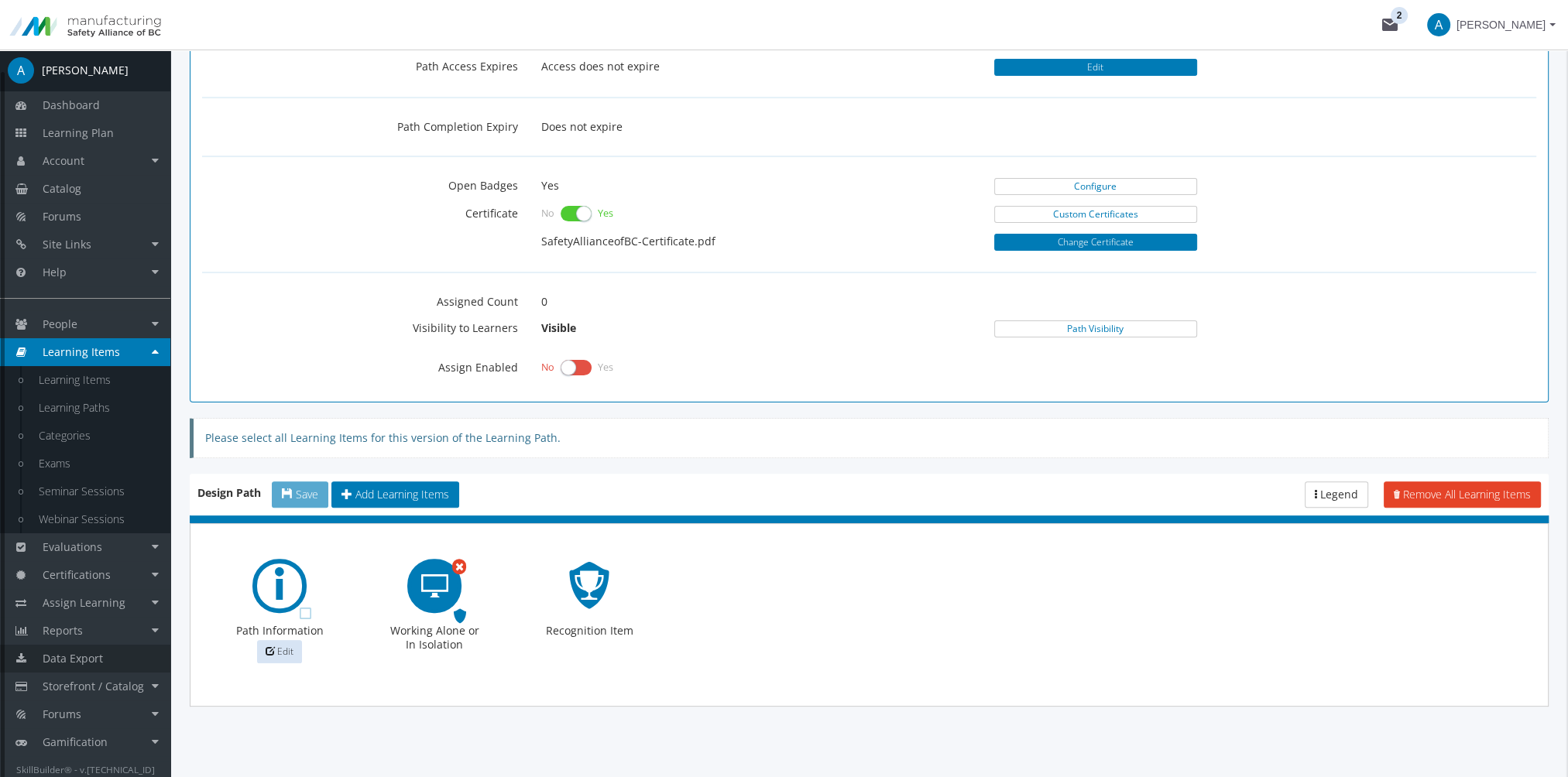
scroll to position [22, 0]
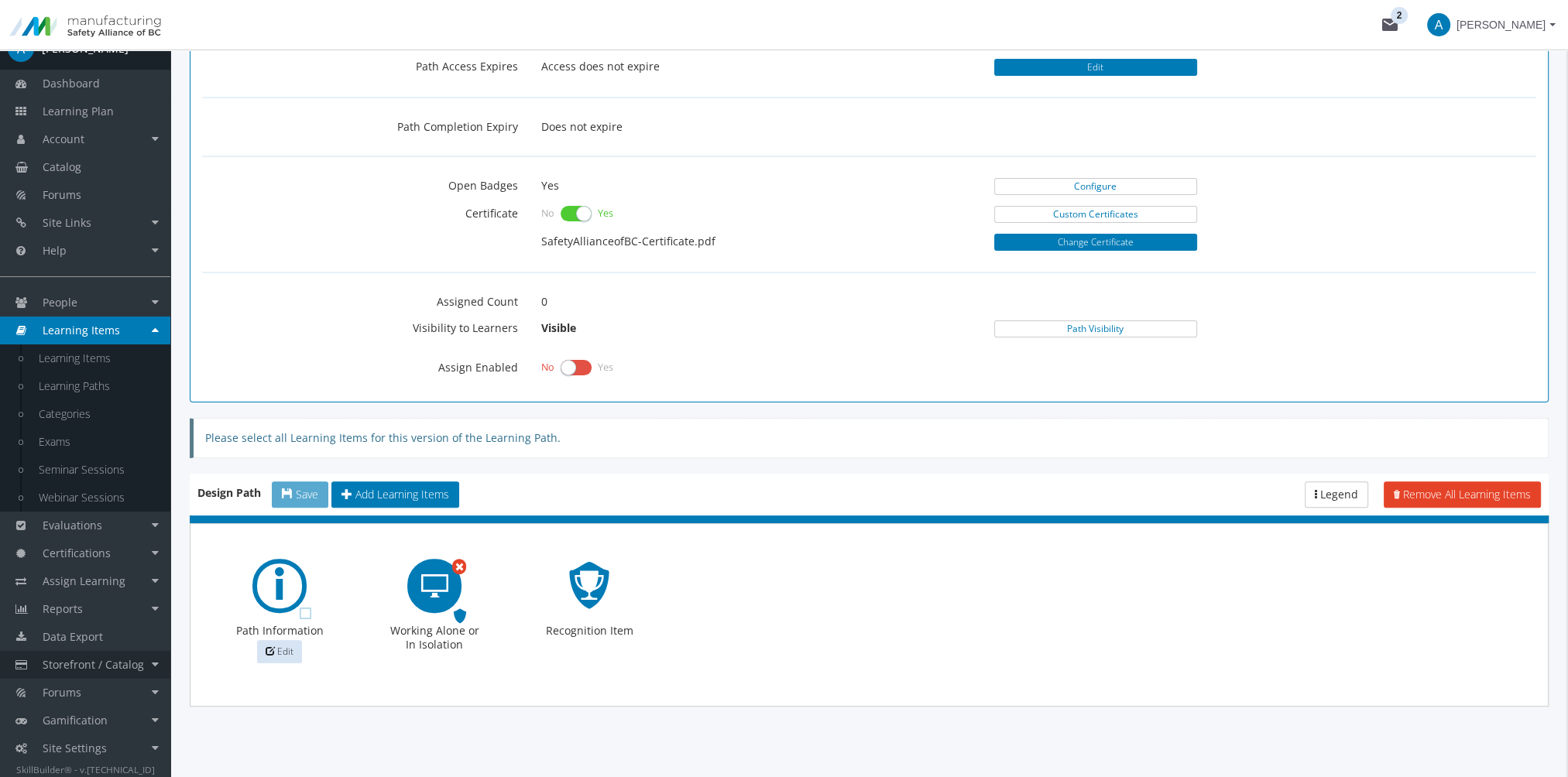
click at [118, 664] on span "Storefront / Catalog" at bounding box center [93, 664] width 102 height 15
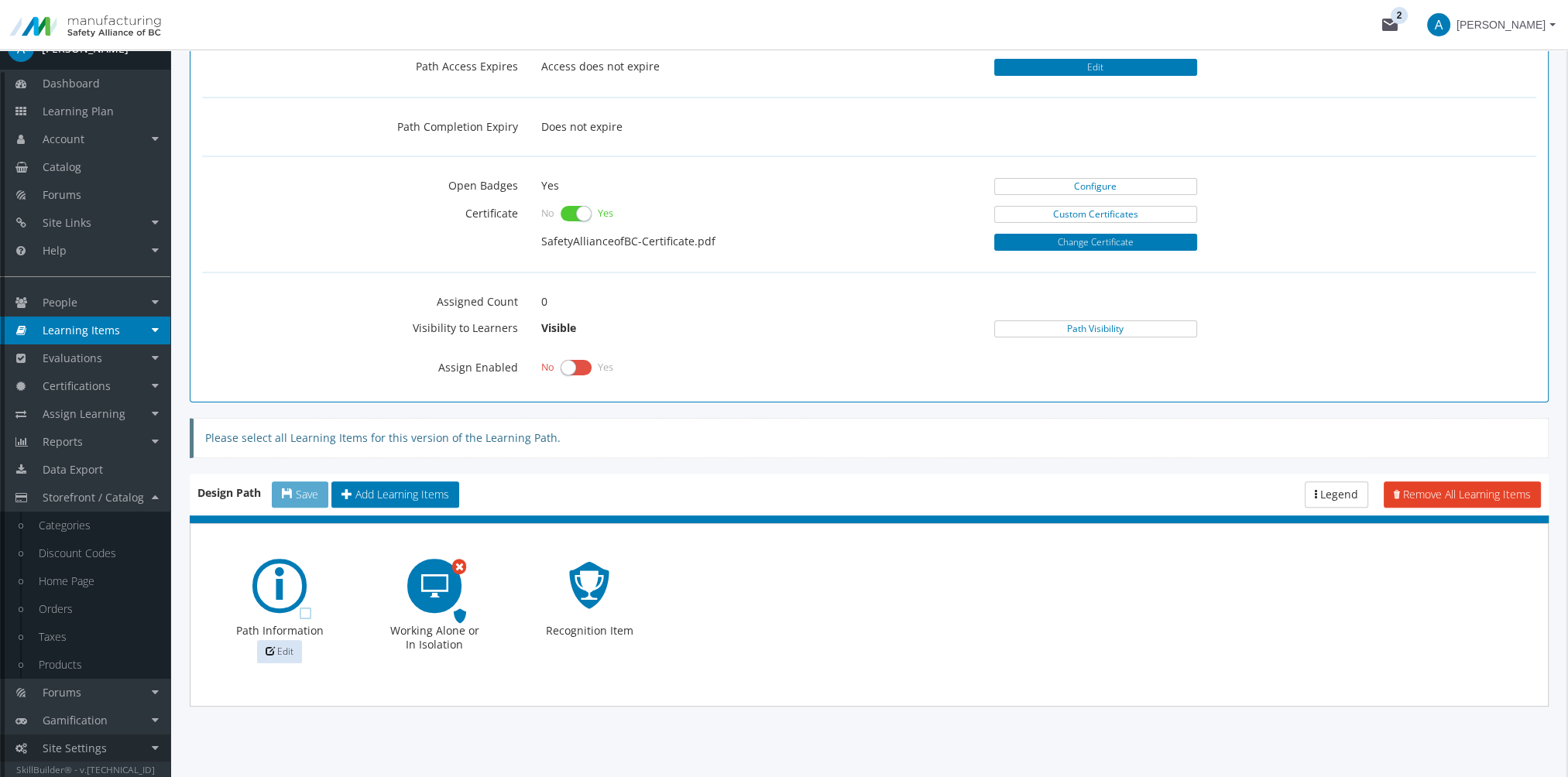
click at [126, 740] on link "Site Settings" at bounding box center [85, 749] width 170 height 27
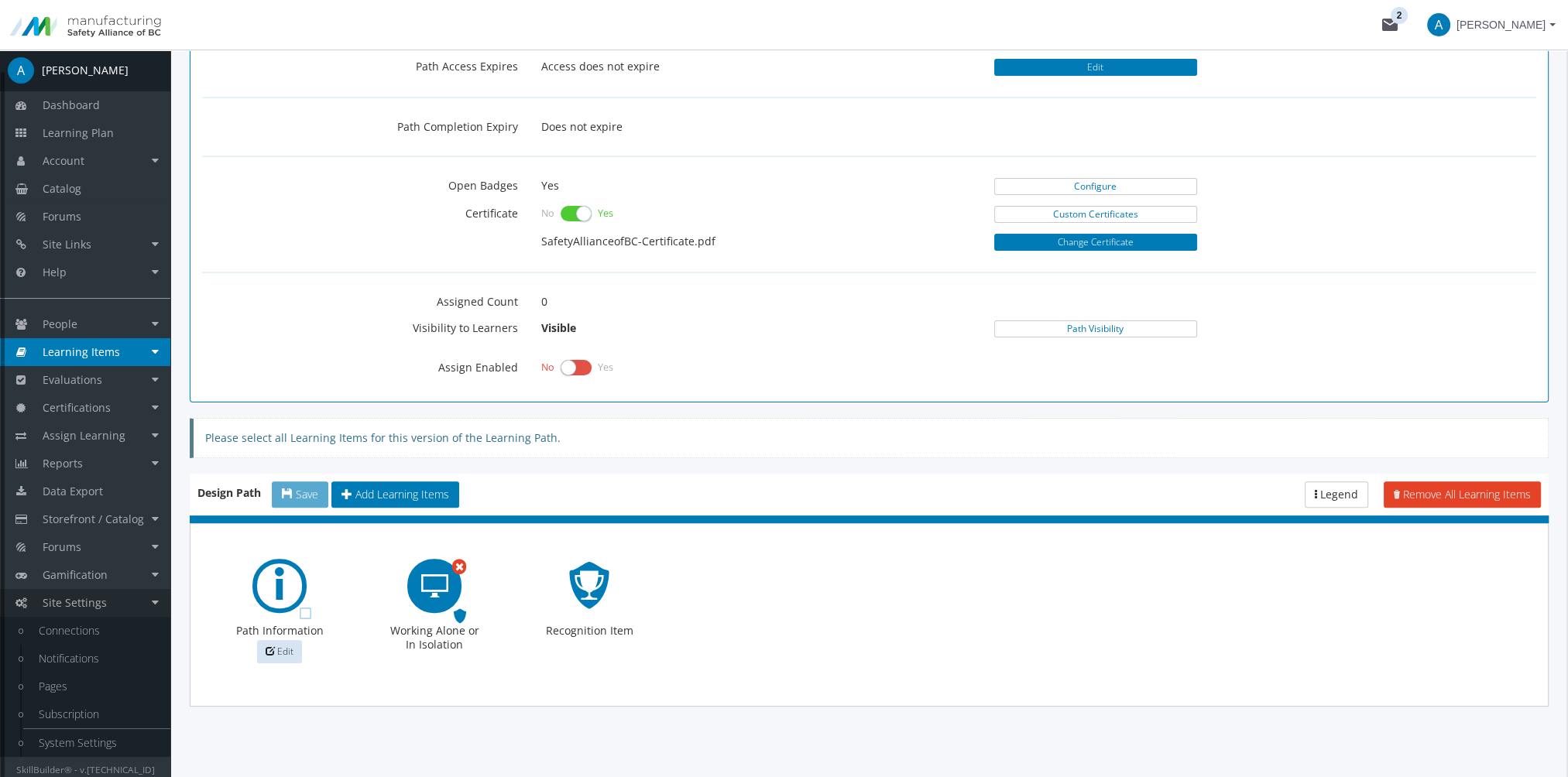
scroll to position [0, 0]
click at [126, 740] on link "System Settings" at bounding box center [96, 743] width 147 height 27
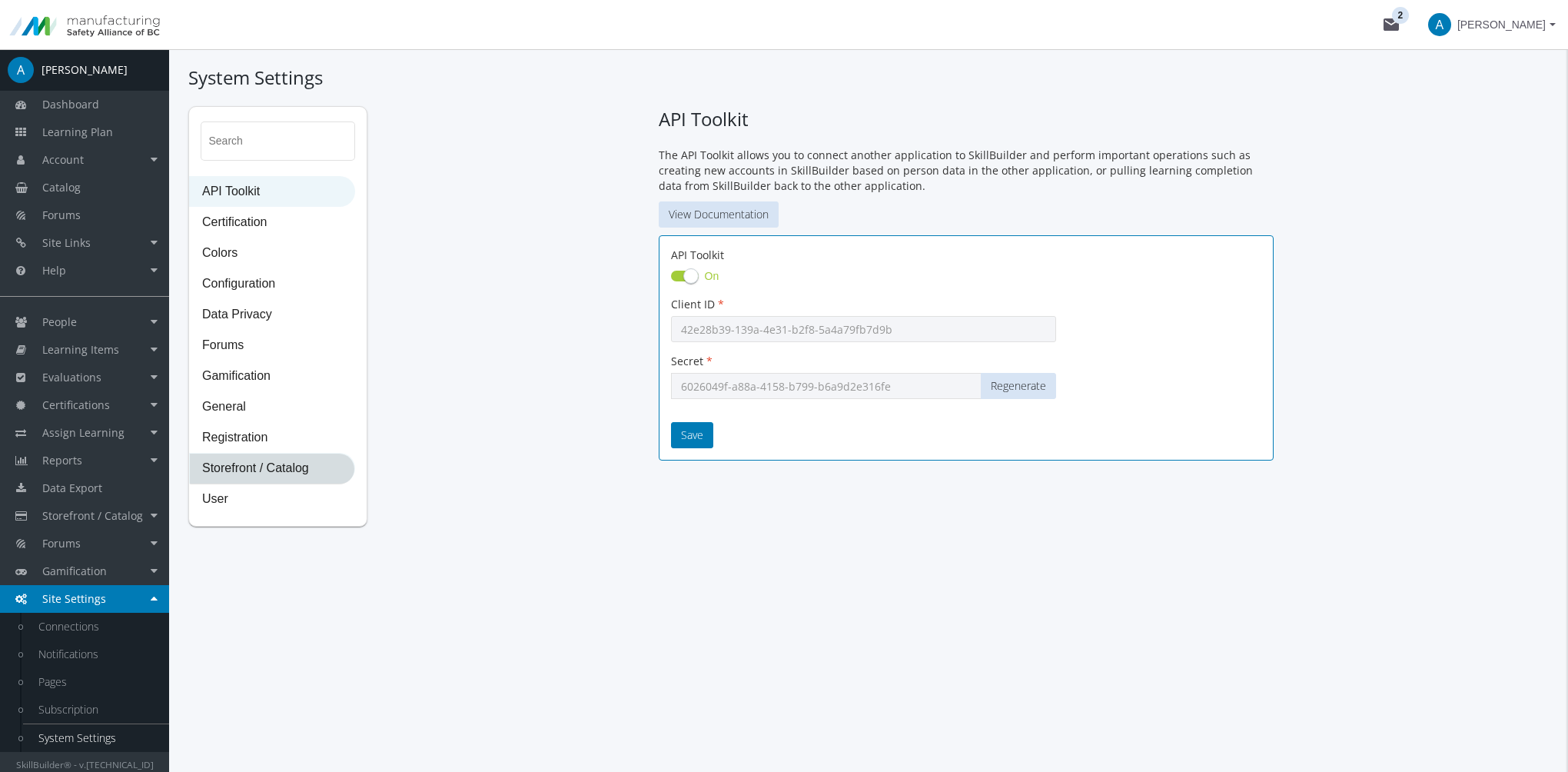
click at [279, 463] on span "Storefront / Catalog" at bounding box center [272, 469] width 165 height 31
select select "2: CAD"
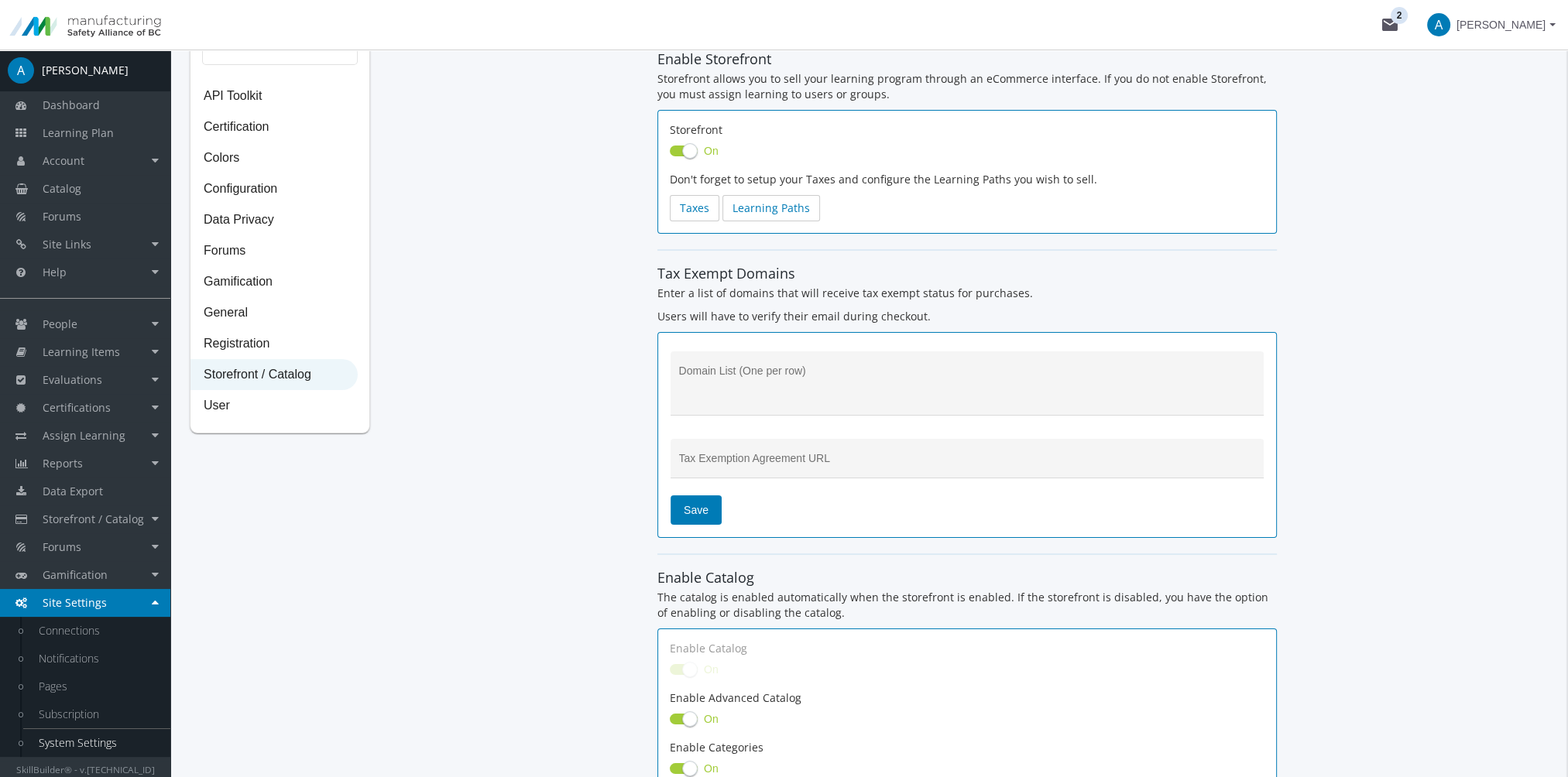
scroll to position [309, 0]
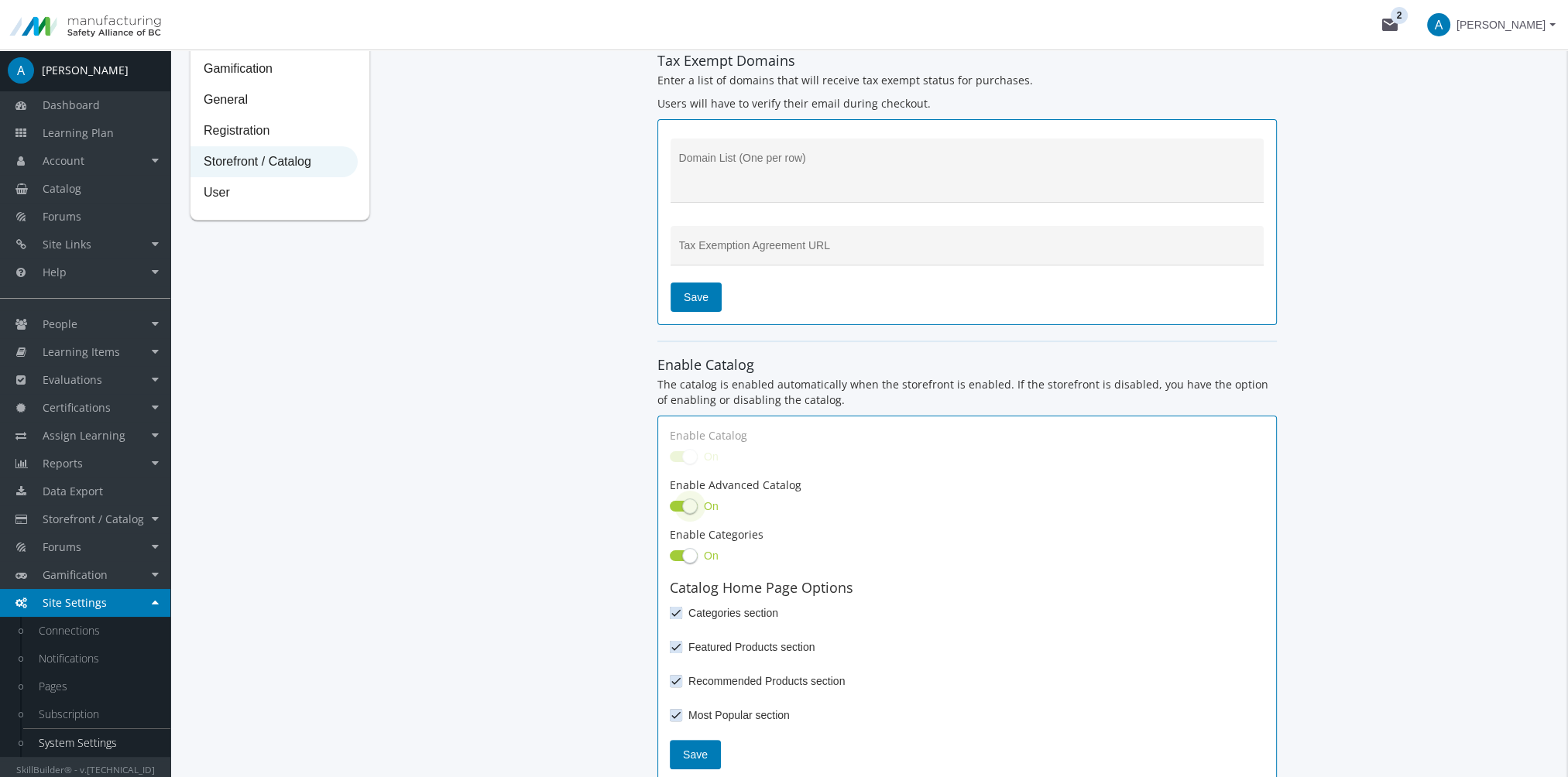
click at [687, 503] on span at bounding box center [689, 506] width 16 height 16
click at [670, 511] on input "On" at bounding box center [670, 511] width 1 height 1
checkbox input "false"
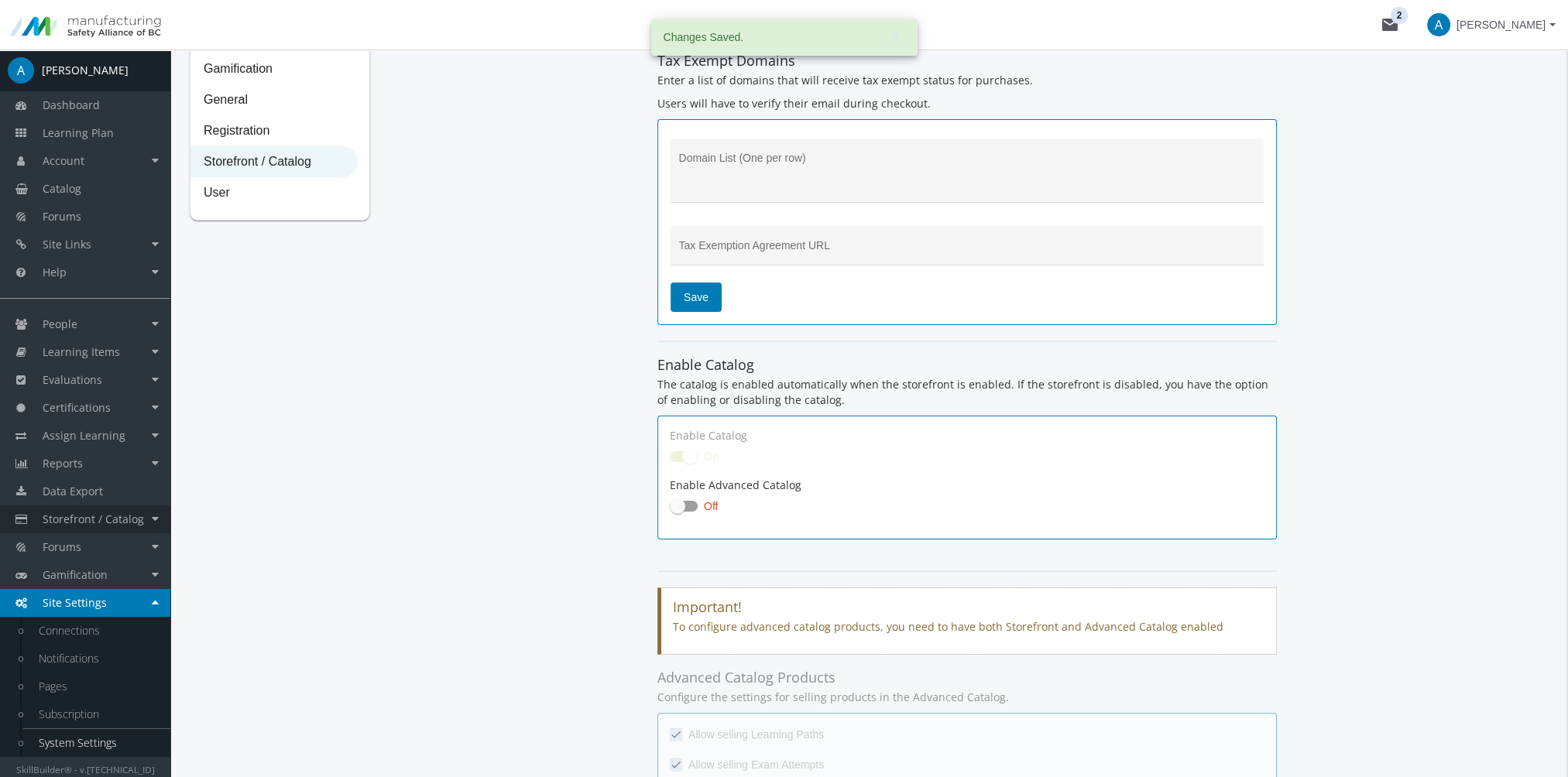
click at [108, 513] on span "Storefront / Catalog" at bounding box center [93, 519] width 102 height 15
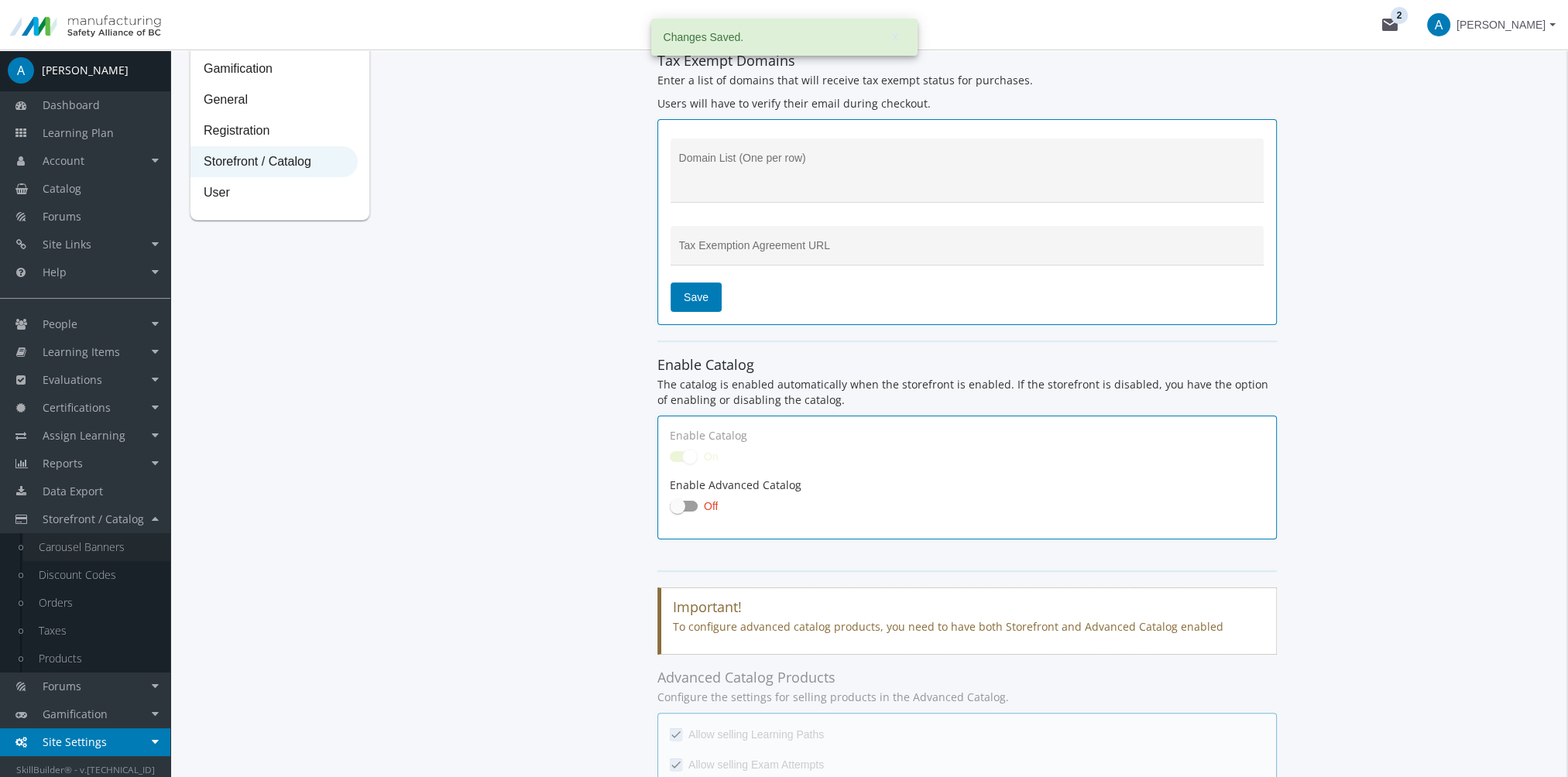
click at [90, 556] on link "Carousel Banners" at bounding box center [96, 547] width 147 height 27
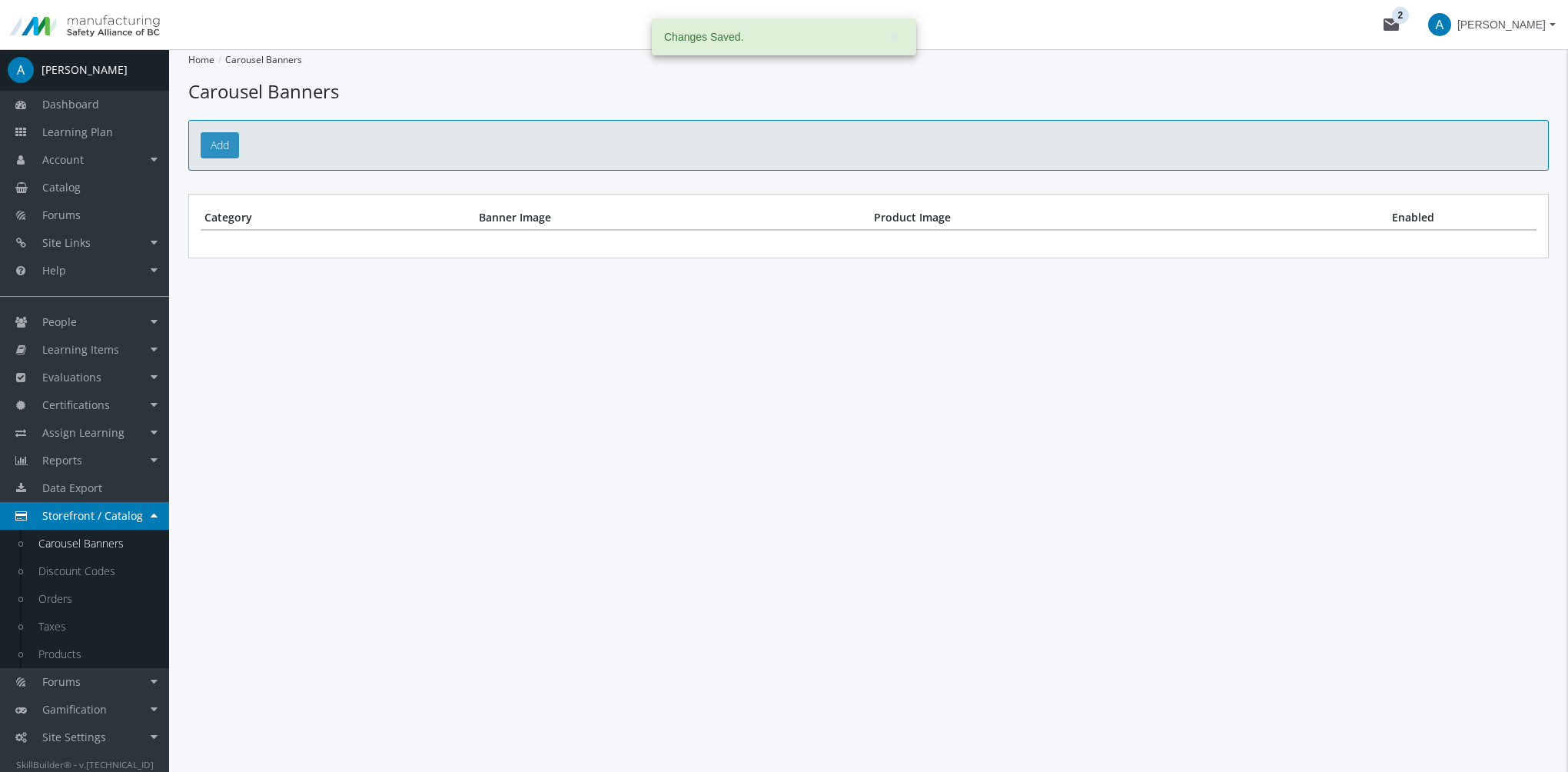
click at [227, 143] on link "Add" at bounding box center [220, 145] width 38 height 26
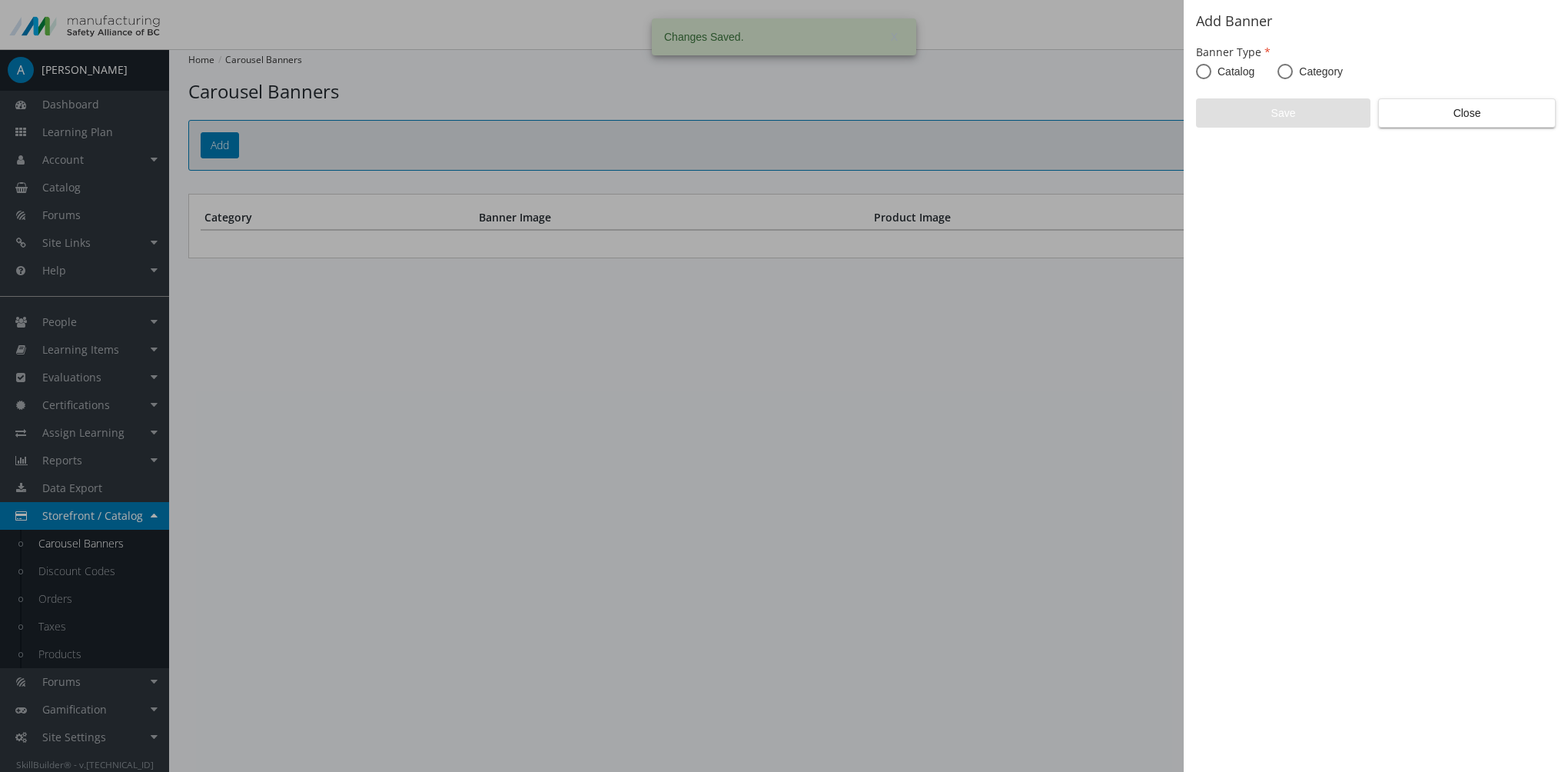
click at [1235, 67] on span "Catalog" at bounding box center [1233, 71] width 43 height 15
click at [1212, 67] on input "Catalog" at bounding box center [1203, 75] width 15 height 15
radio input "true"
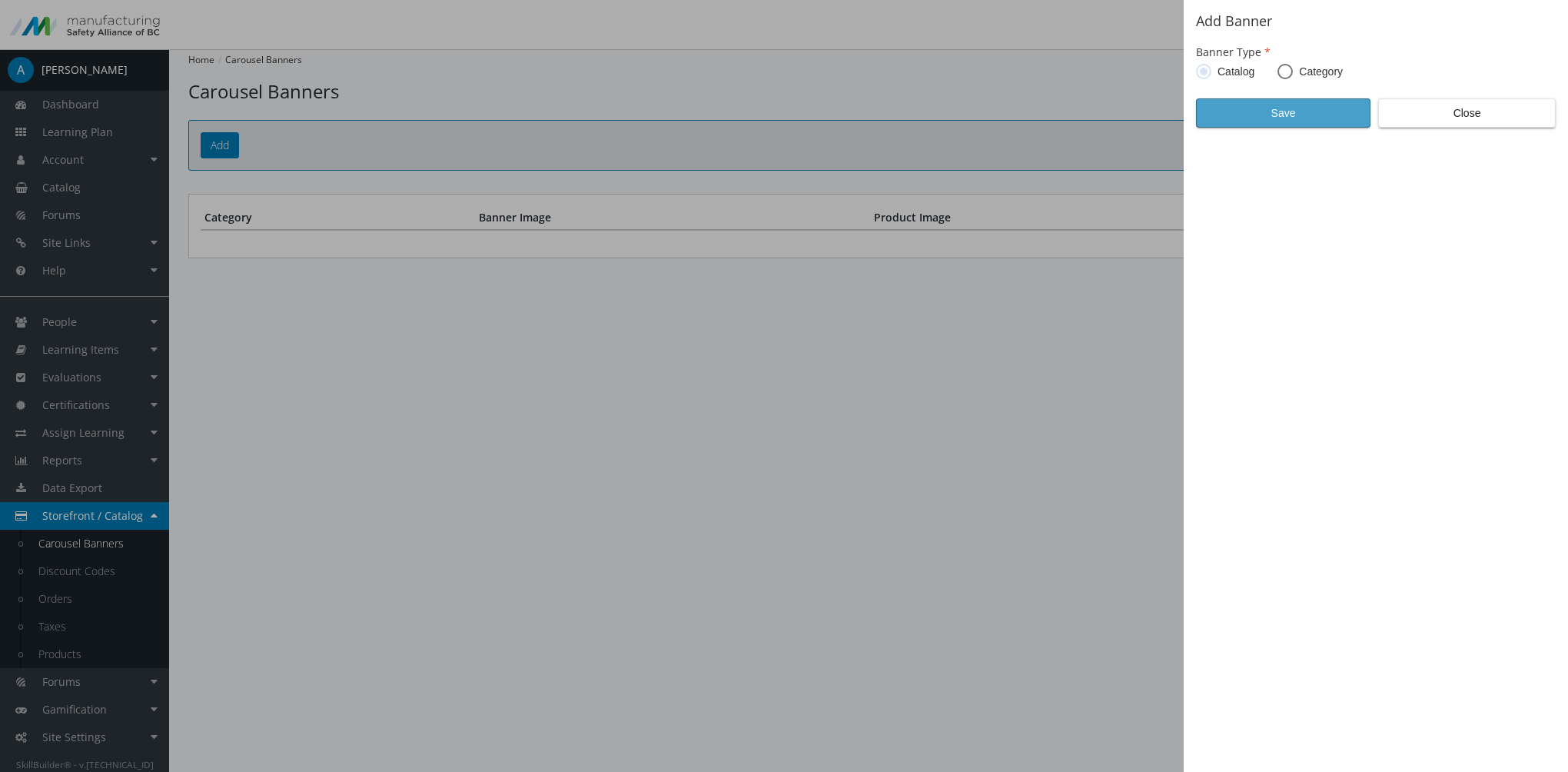
click at [1269, 114] on span "Save" at bounding box center [1283, 113] width 148 height 27
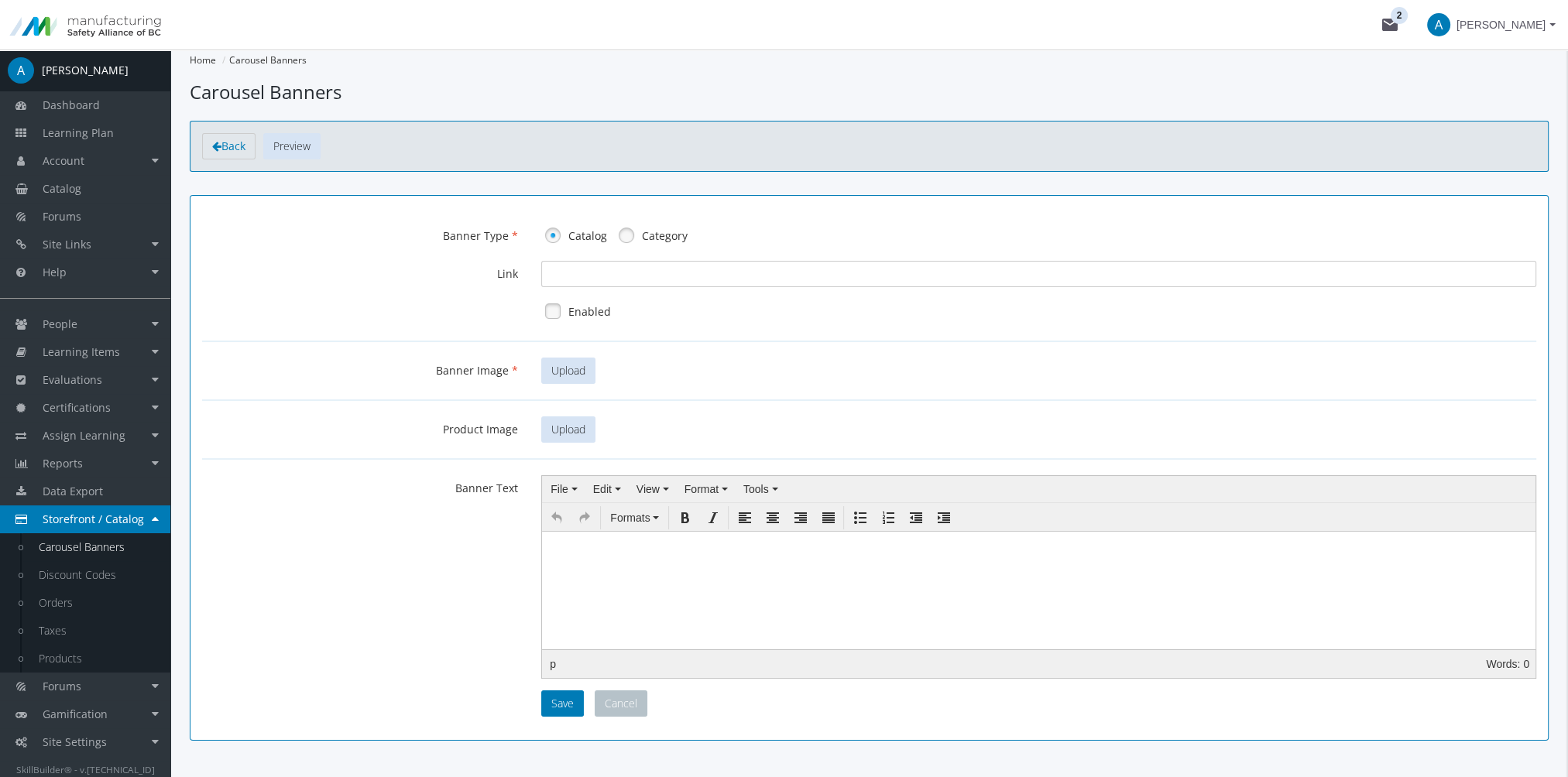
click at [548, 311] on link at bounding box center [552, 310] width 23 height 23
click at [568, 373] on span "Upload" at bounding box center [568, 371] width 34 height 15
type input "C:\fakepath\Banner1.png"
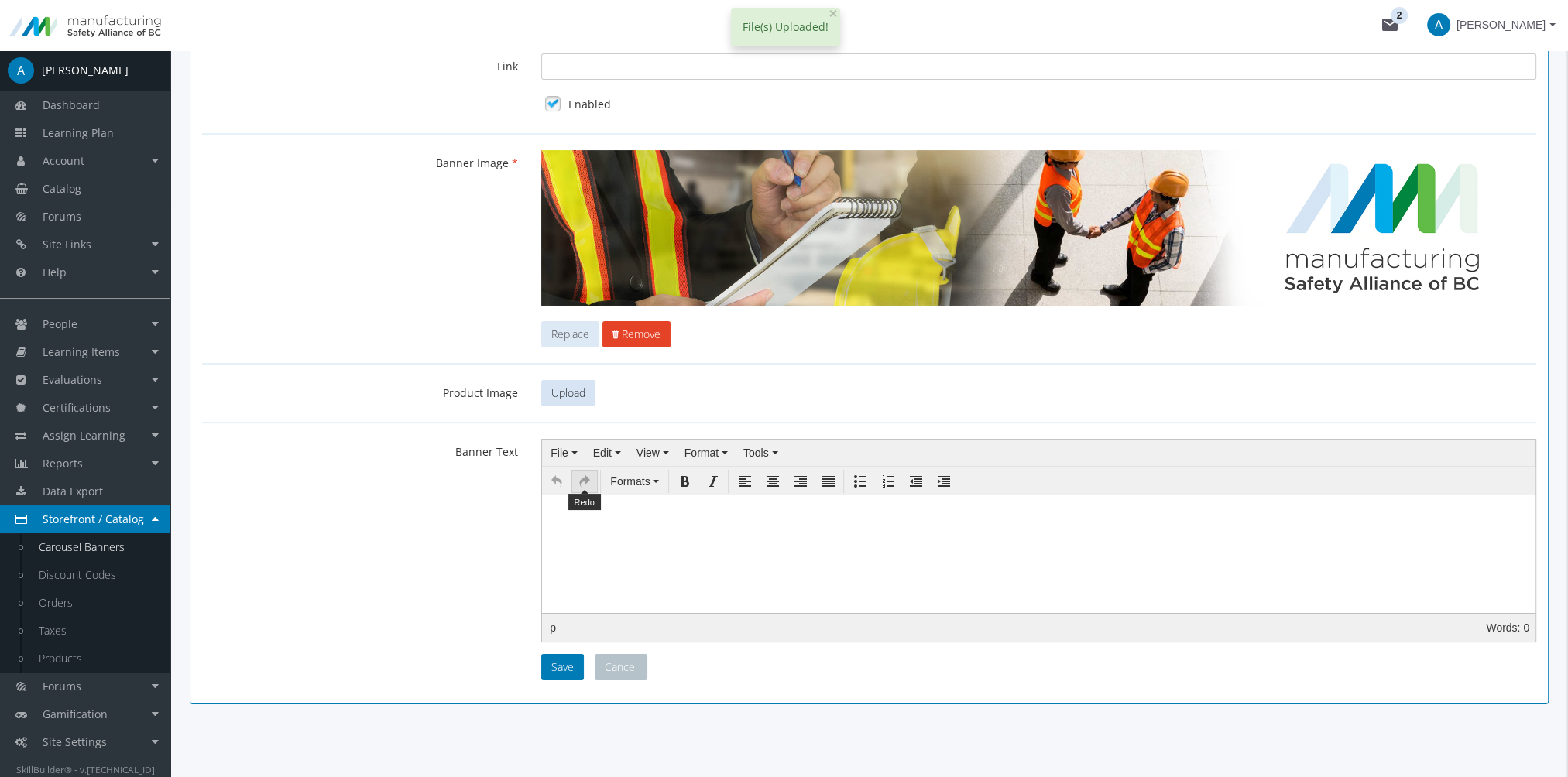
scroll to position [209, 0]
click at [565, 660] on button "Save" at bounding box center [562, 666] width 43 height 27
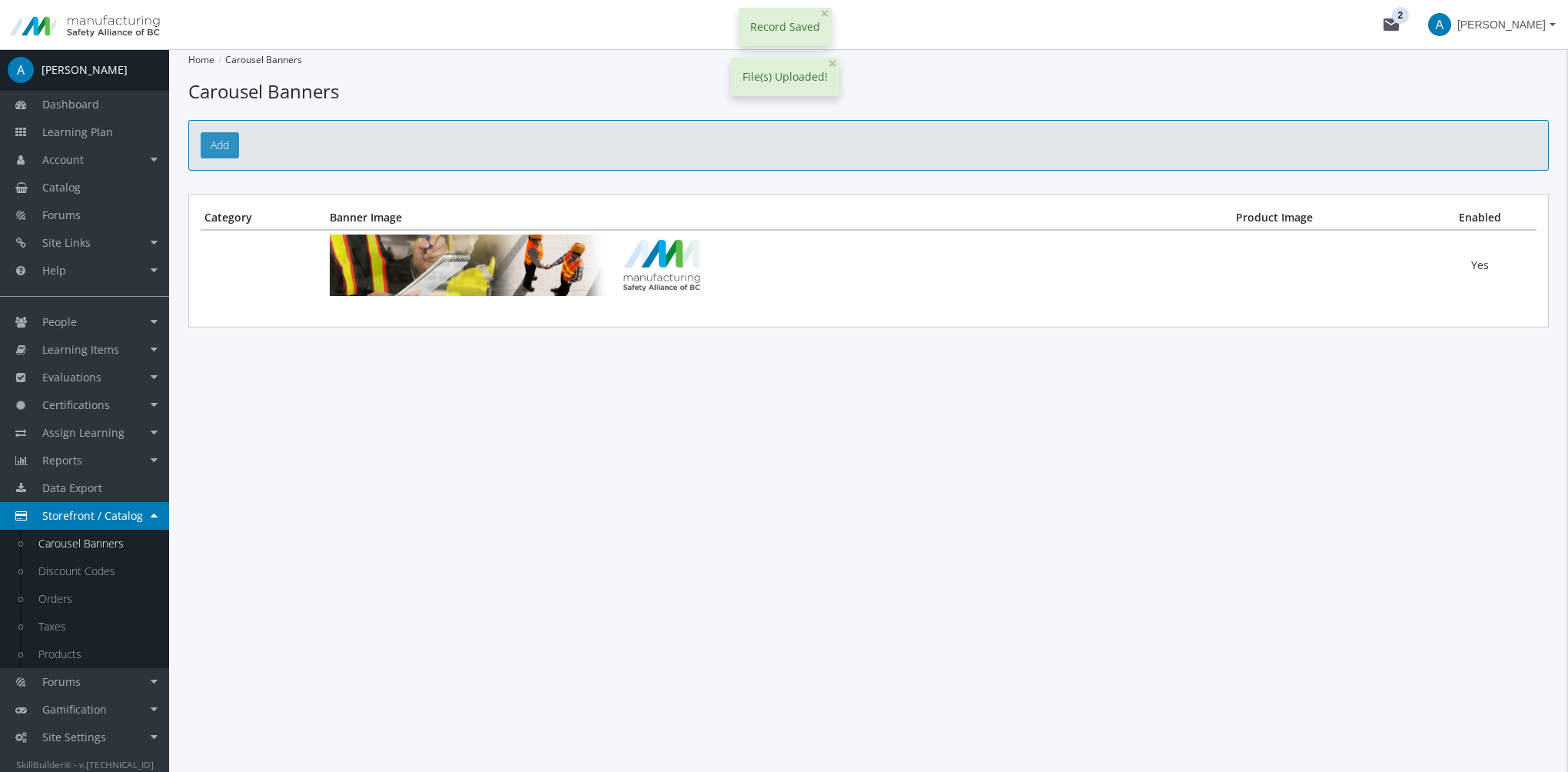
click at [229, 142] on link "Add" at bounding box center [220, 145] width 38 height 26
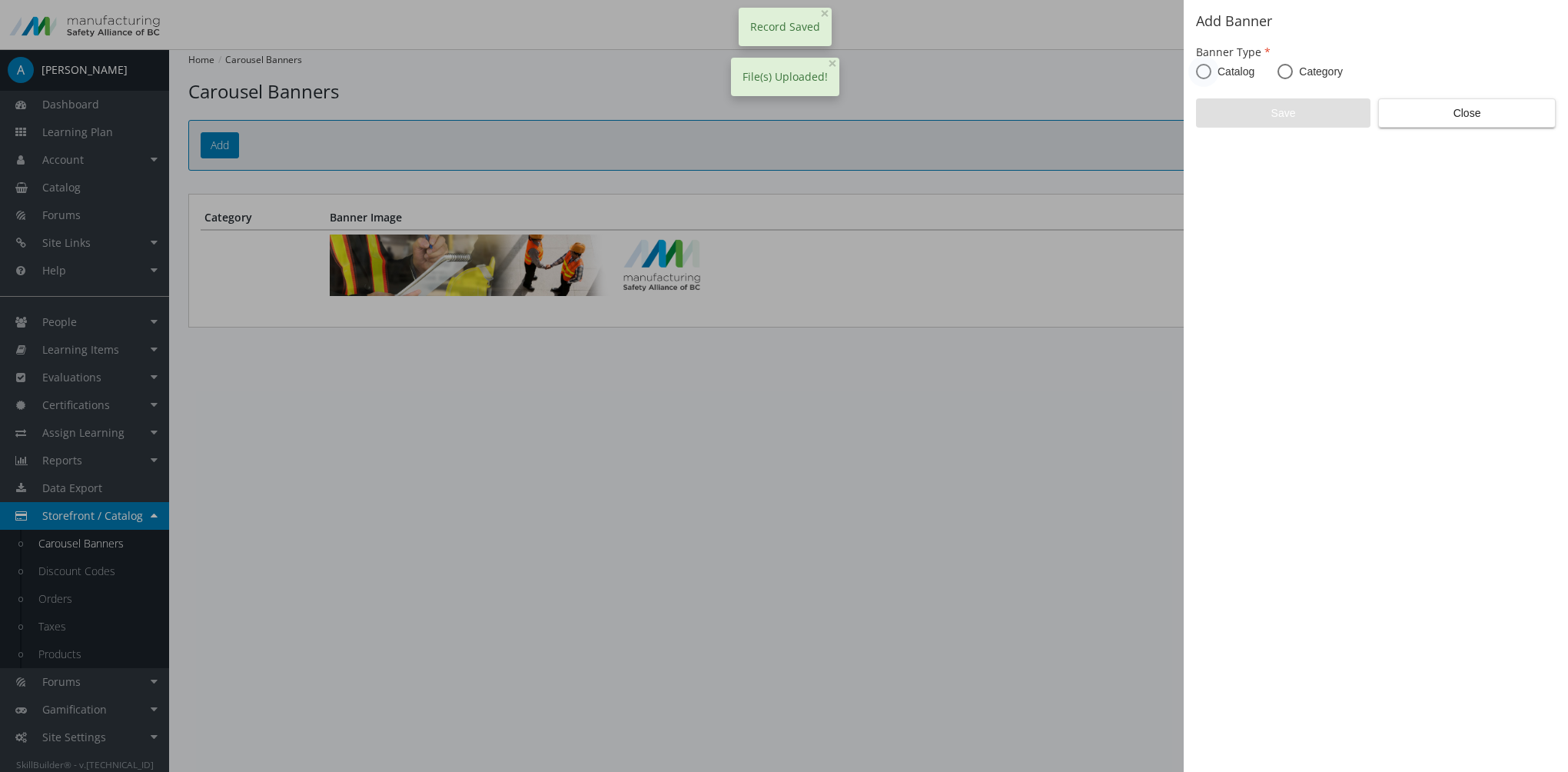
click at [1225, 75] on span "Catalog" at bounding box center [1233, 71] width 43 height 15
click at [1212, 75] on input "Catalog" at bounding box center [1203, 75] width 15 height 15
radio input "true"
click at [1252, 107] on span "Save" at bounding box center [1283, 113] width 148 height 27
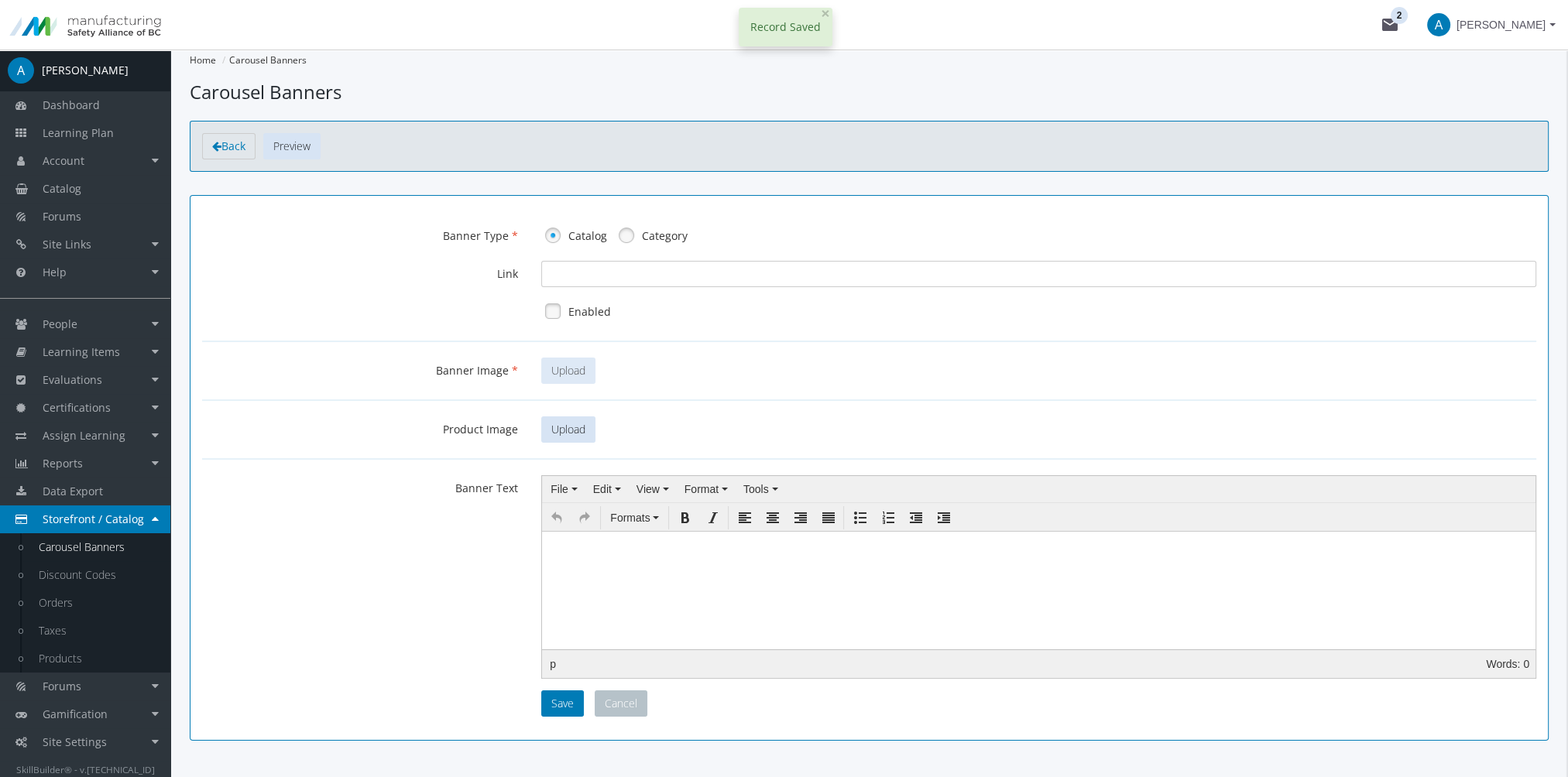
click at [570, 368] on span "Upload" at bounding box center [568, 371] width 34 height 15
type input "C:\fakepath\Banner2.png"
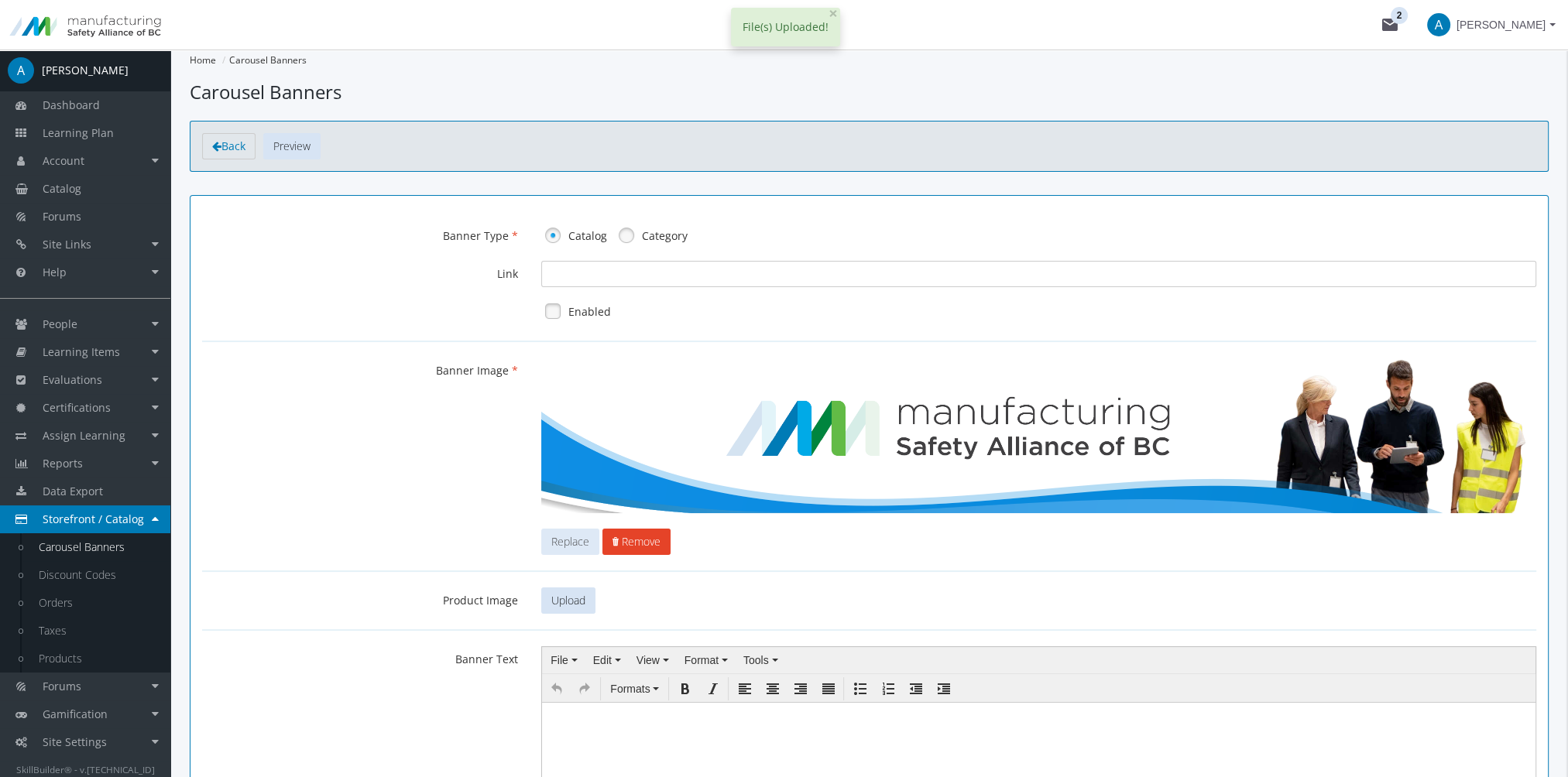
click at [588, 304] on label "Enabled" at bounding box center [589, 311] width 43 height 16
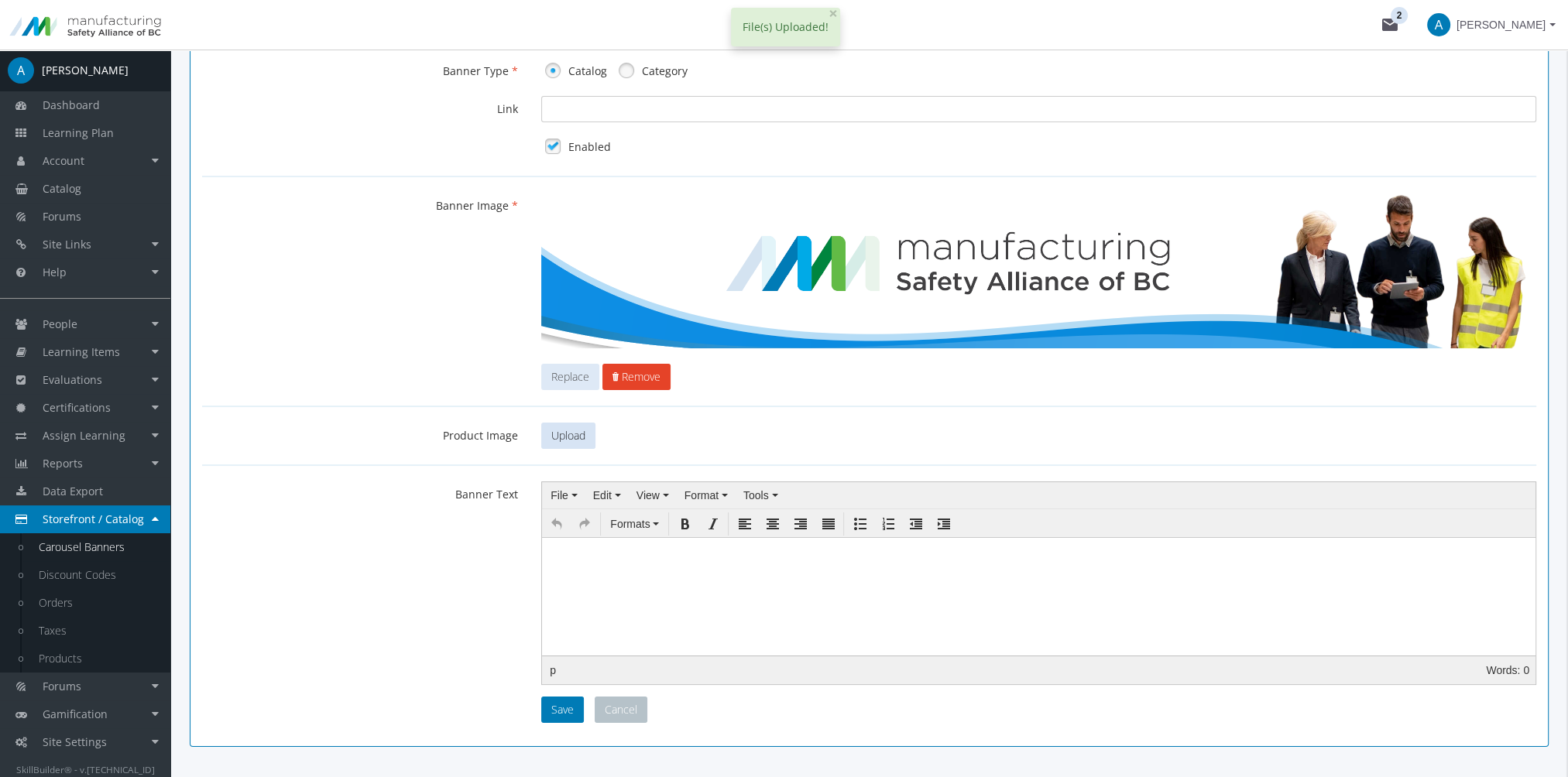
scroll to position [209, 0]
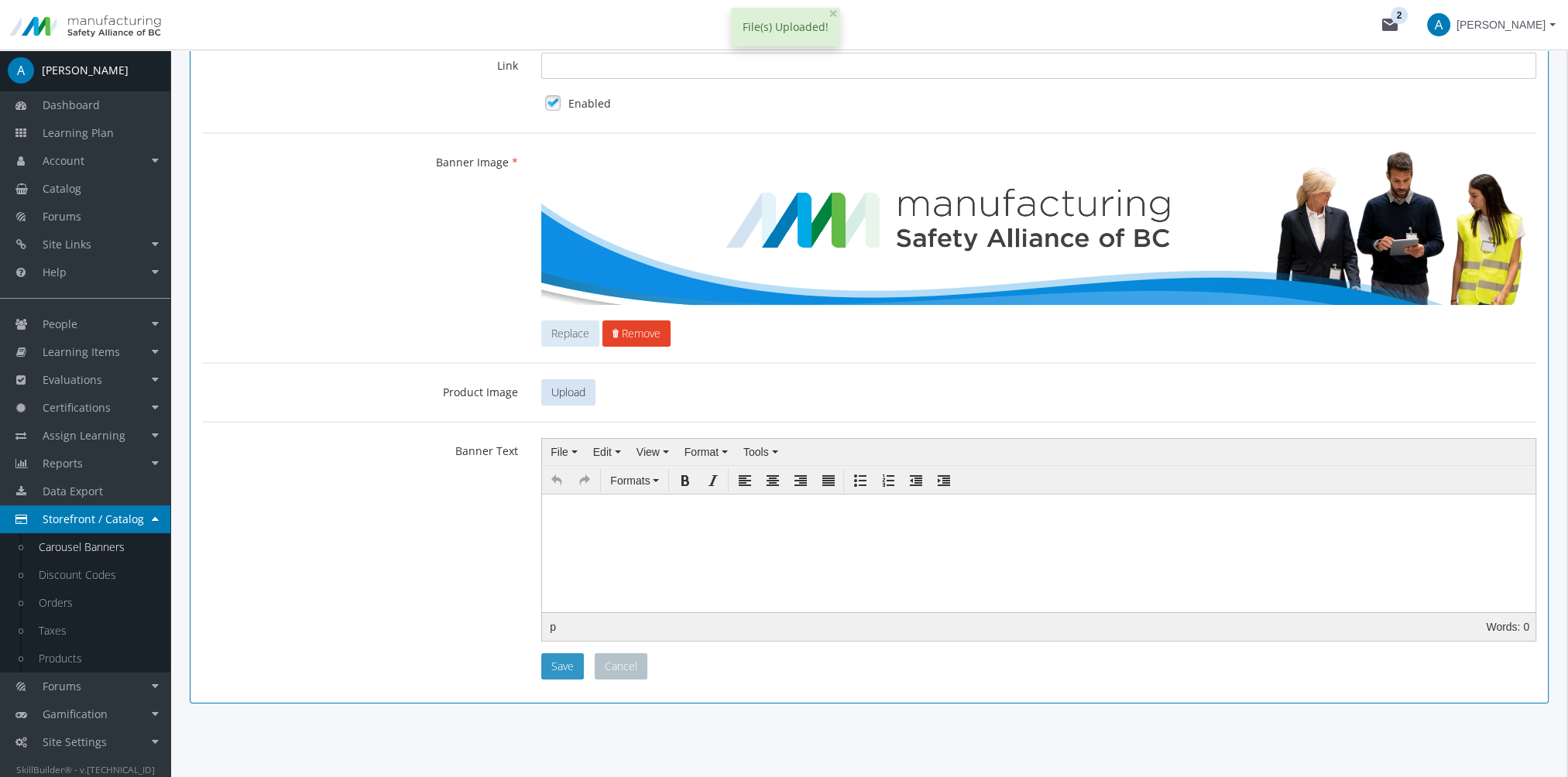
click at [567, 665] on button "Save" at bounding box center [562, 666] width 43 height 27
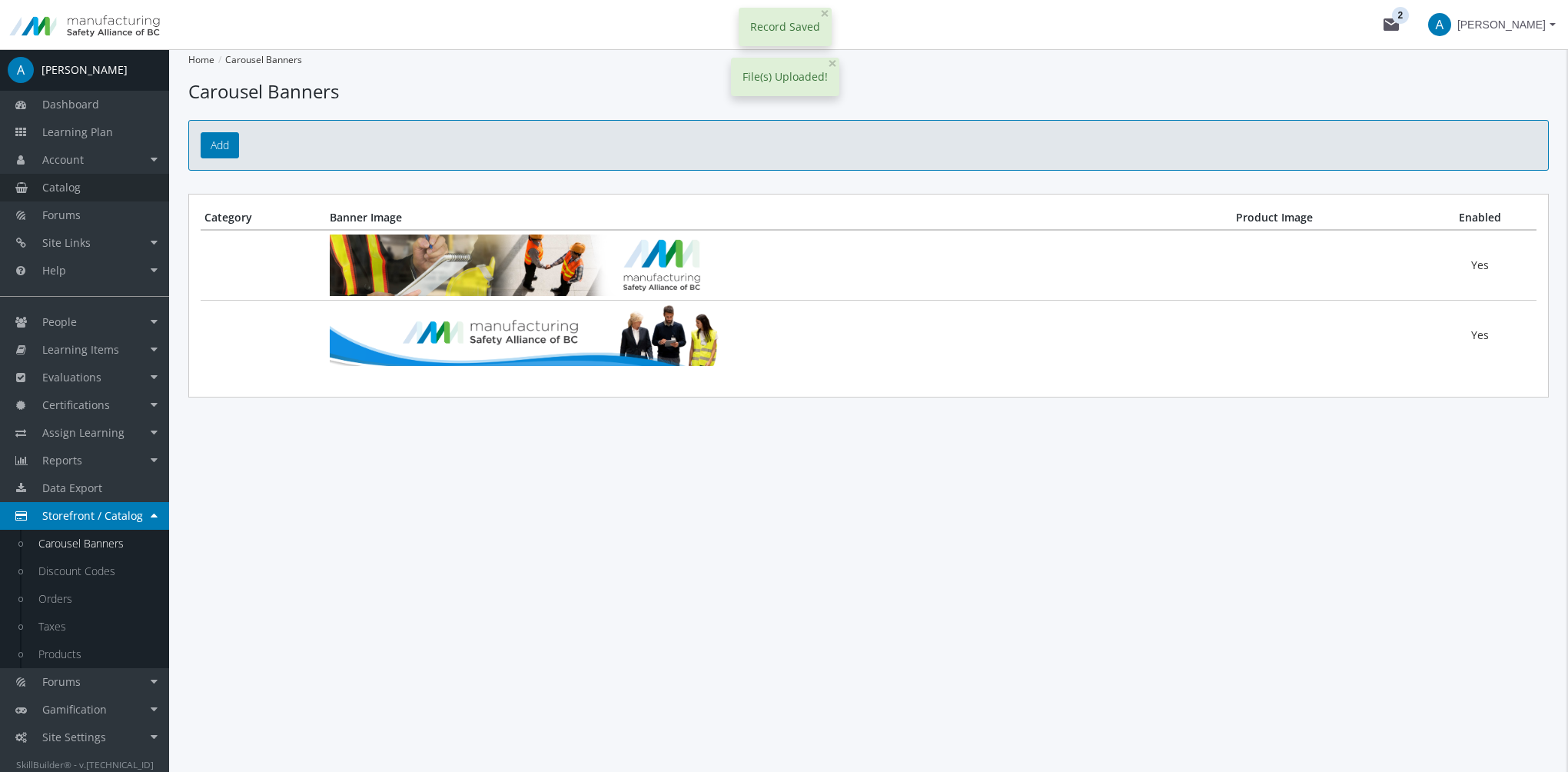
click at [107, 182] on link "Catalog" at bounding box center [85, 187] width 169 height 27
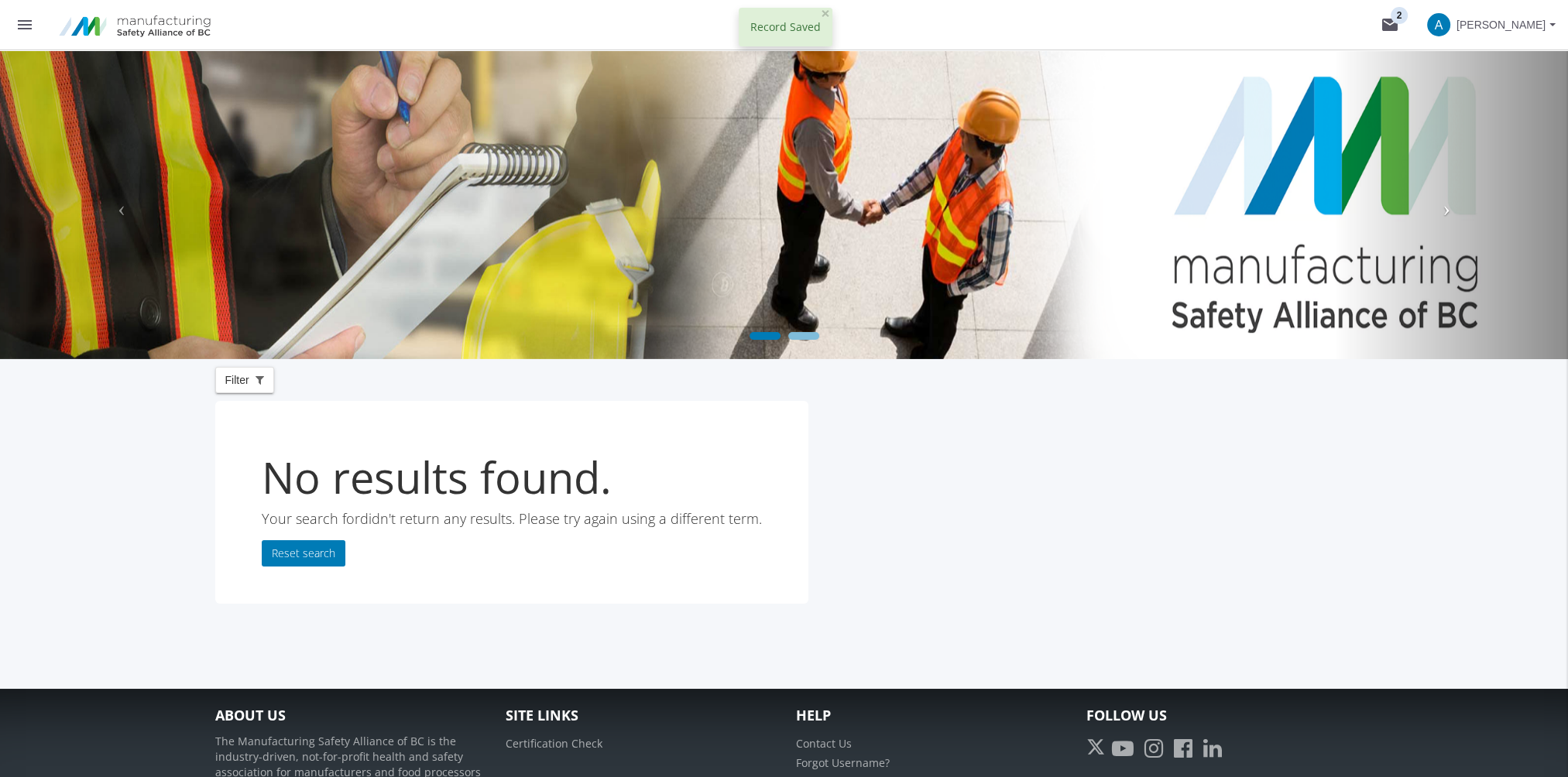
click at [1451, 205] on span at bounding box center [1445, 208] width 23 height 23
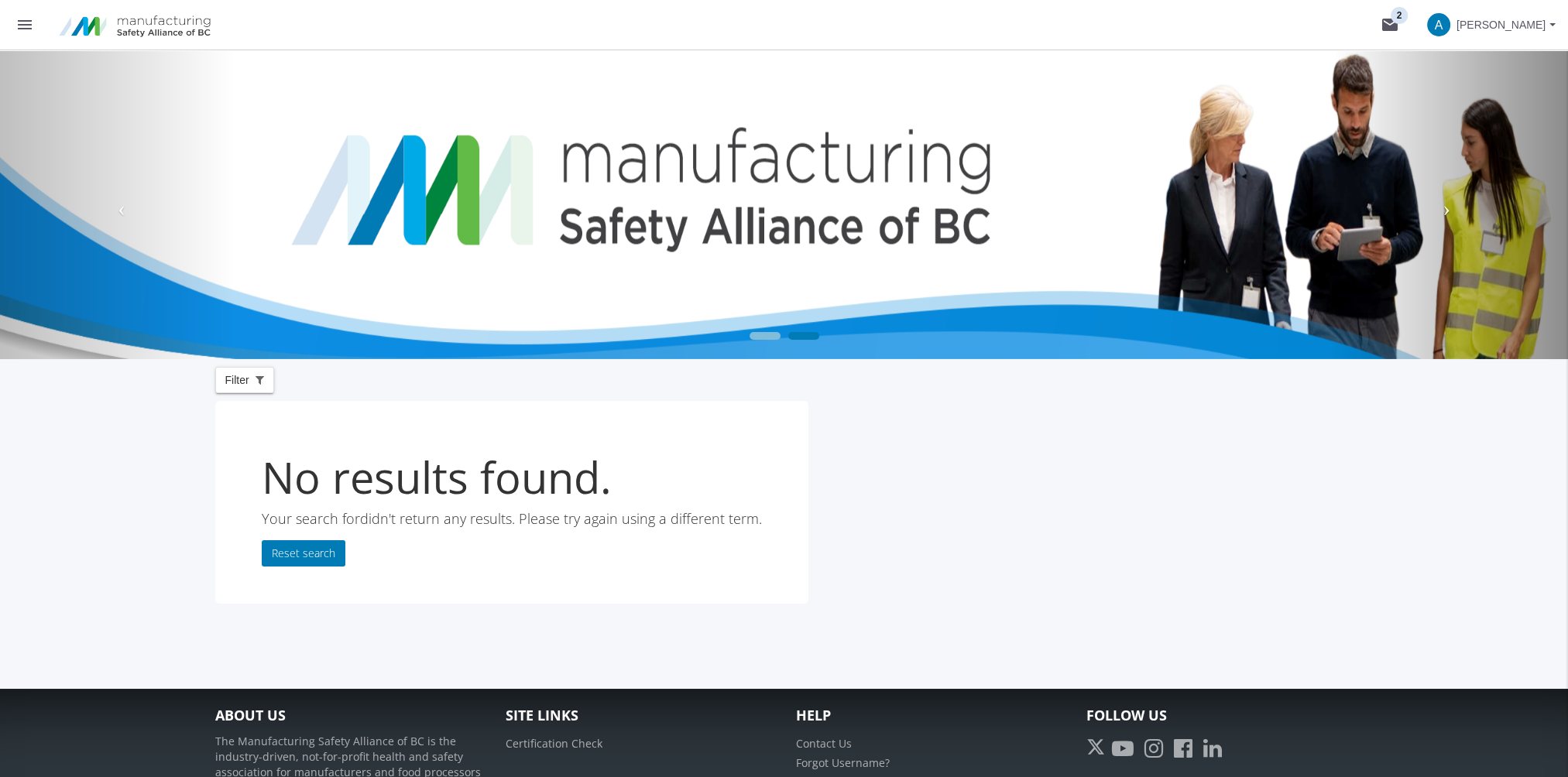
click at [1451, 205] on span at bounding box center [1445, 208] width 23 height 23
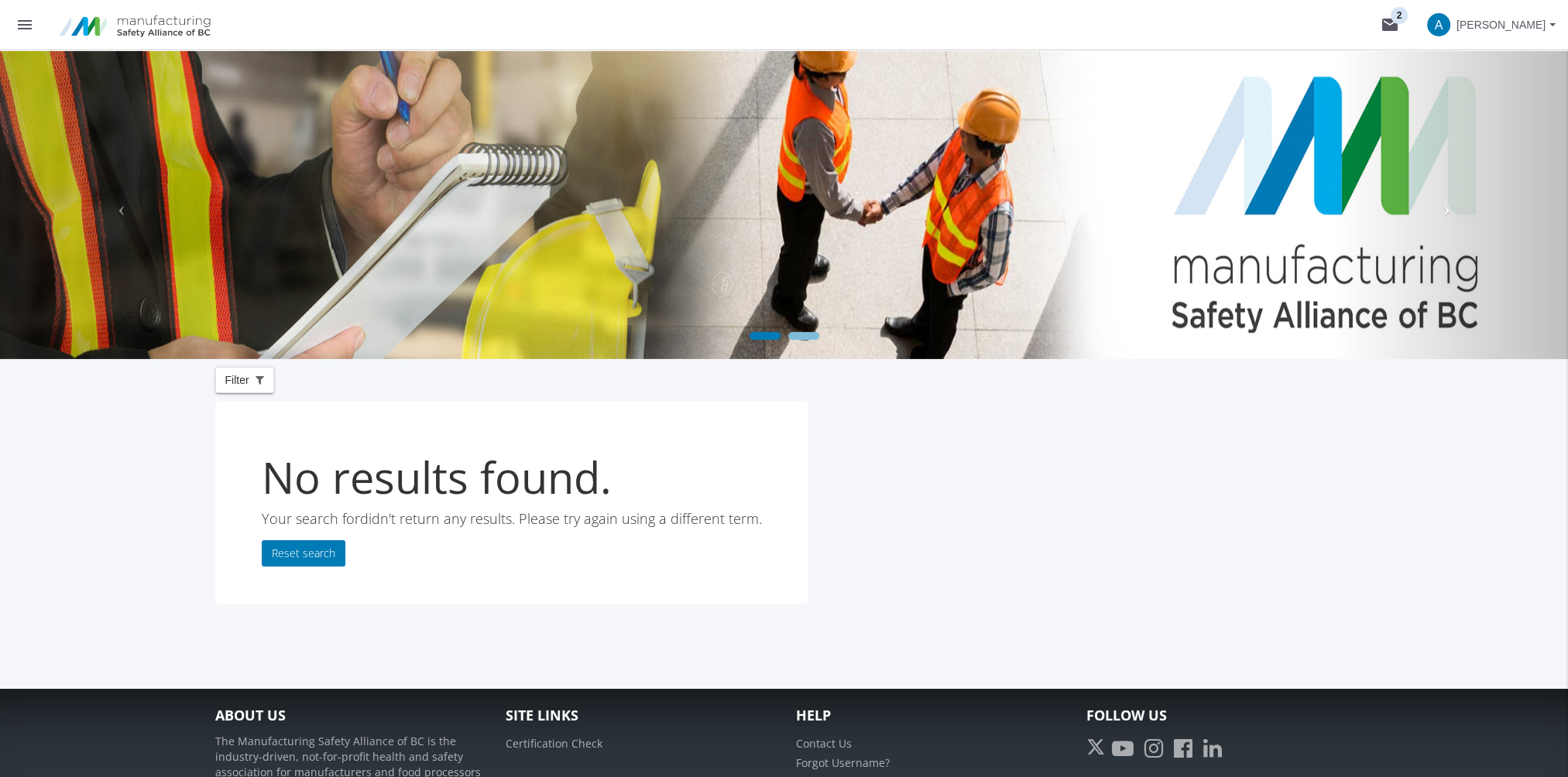
click at [27, 26] on mat-icon "menu" at bounding box center [25, 25] width 18 height 18
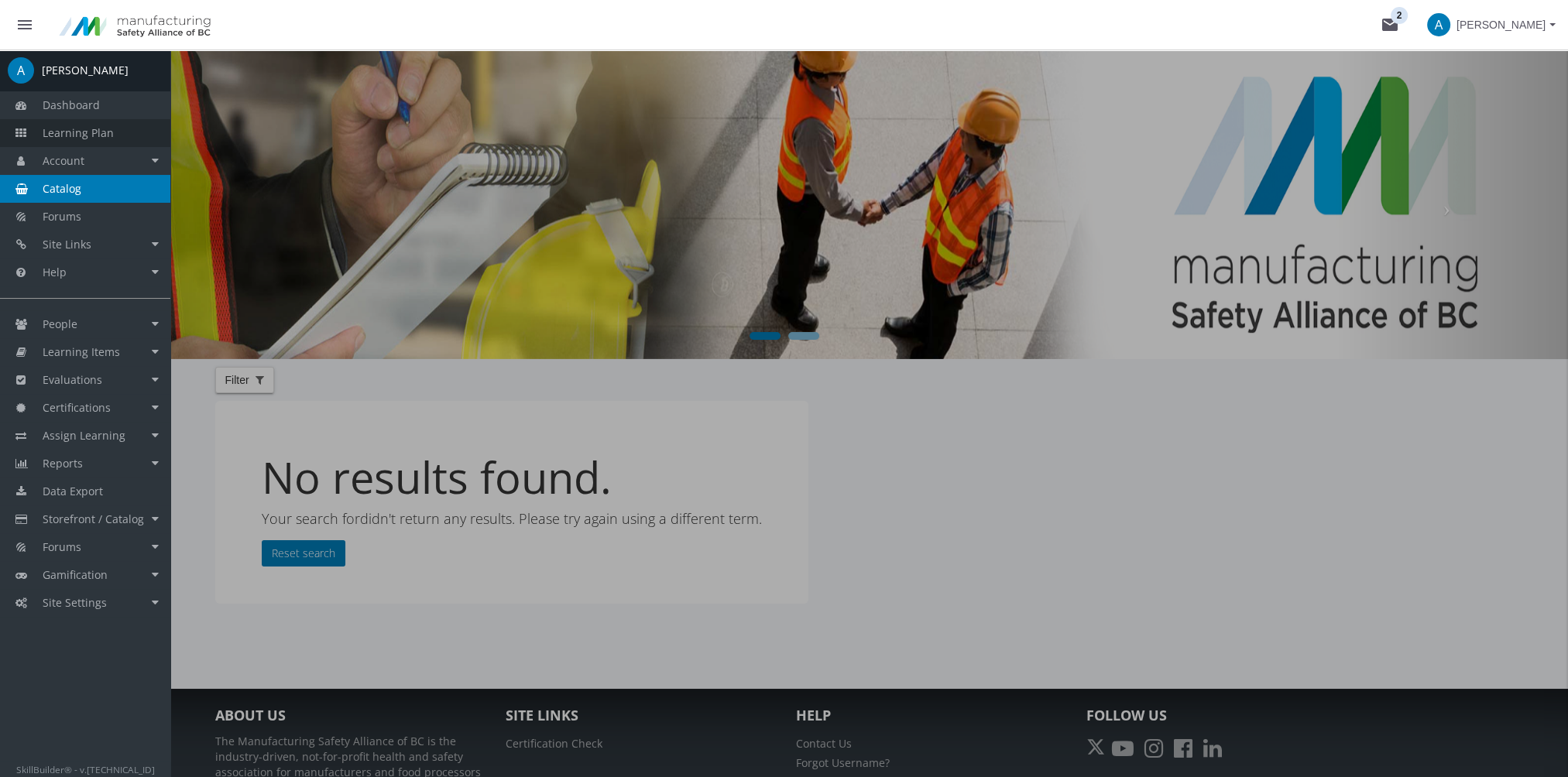
click at [82, 128] on span "Learning Plan" at bounding box center [79, 133] width 71 height 15
